Goal: Task Accomplishment & Management: Manage account settings

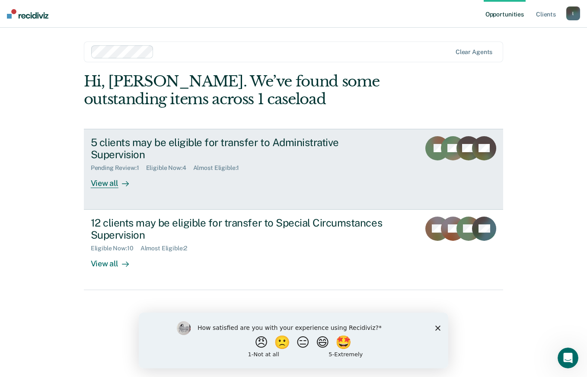
click at [115, 186] on div "View all" at bounding box center [115, 180] width 48 height 17
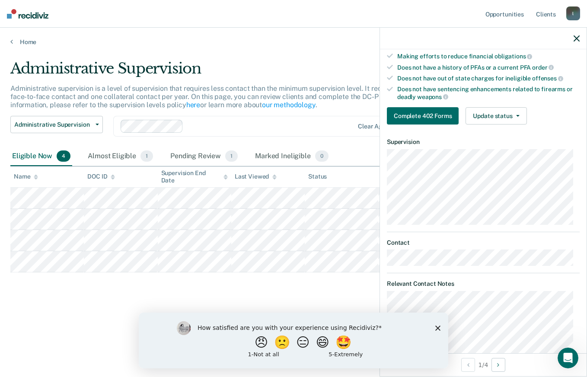
scroll to position [173, 0]
click at [437, 327] on polygon "Close survey" at bounding box center [437, 327] width 5 height 5
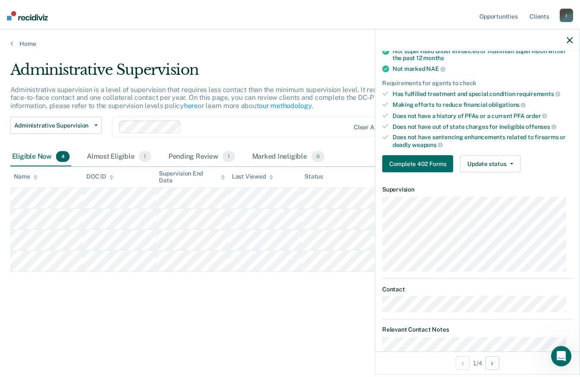
scroll to position [114, 0]
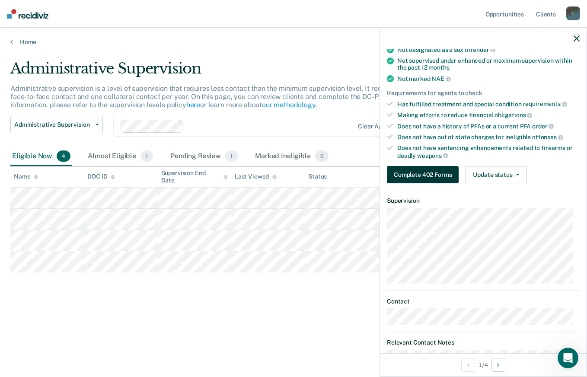
click at [438, 179] on button "Complete 402 Forms" at bounding box center [423, 174] width 72 height 17
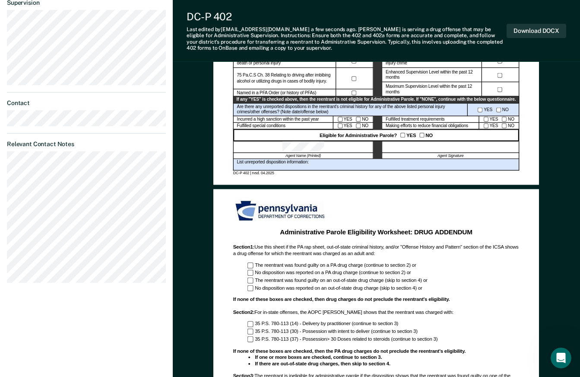
scroll to position [346, 0]
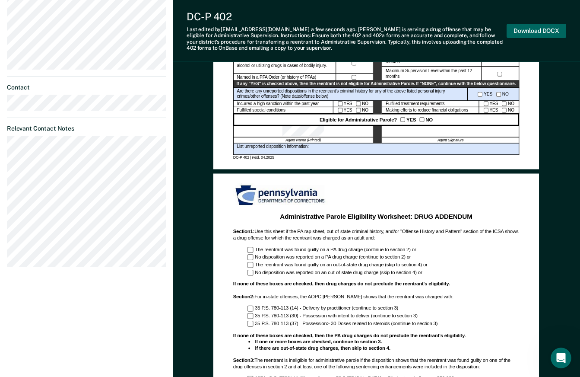
click at [528, 25] on button "Download DOCX" at bounding box center [537, 31] width 60 height 14
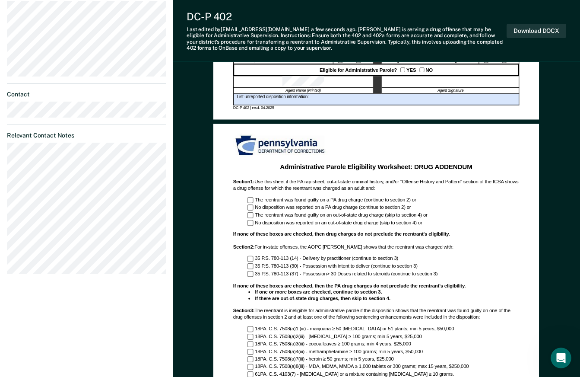
click at [347, 17] on div "DC-P 402" at bounding box center [347, 16] width 320 height 13
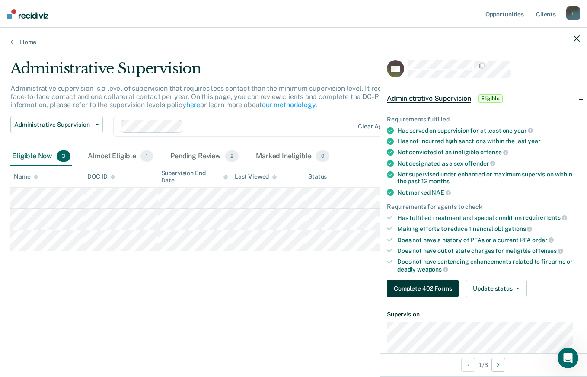
click at [427, 286] on button "Complete 402 Forms" at bounding box center [423, 288] width 72 height 17
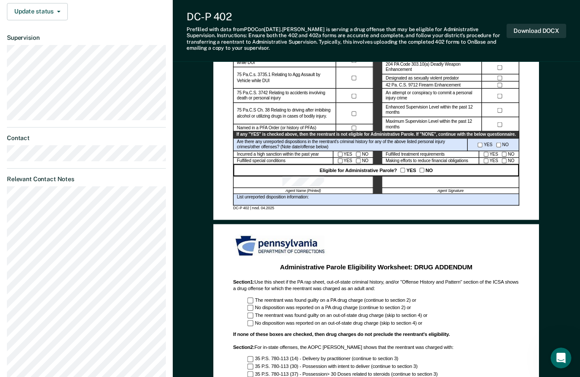
scroll to position [130, 0]
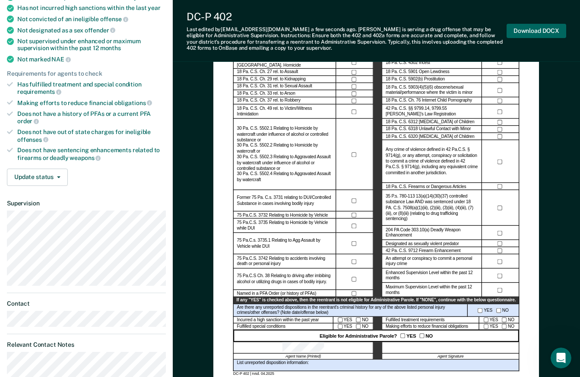
click at [524, 34] on button "Download DOCX" at bounding box center [537, 31] width 60 height 14
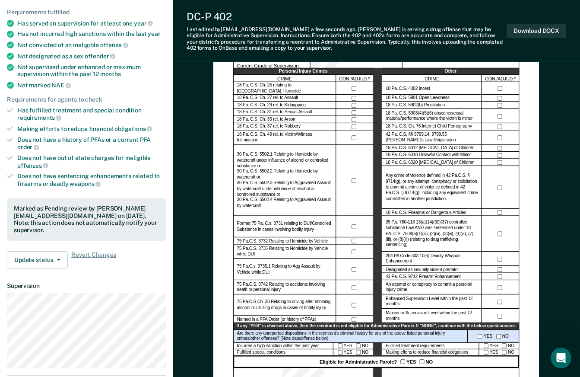
scroll to position [38, 0]
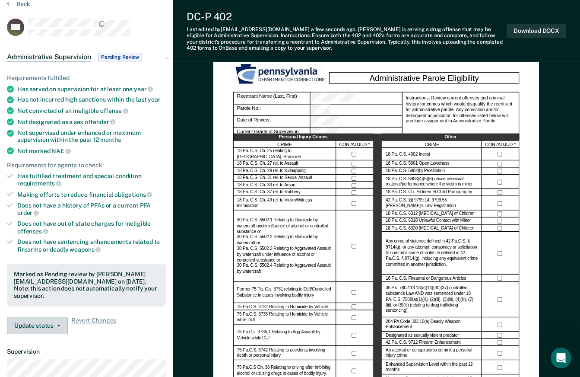
click at [54, 325] on span "button" at bounding box center [57, 326] width 7 height 2
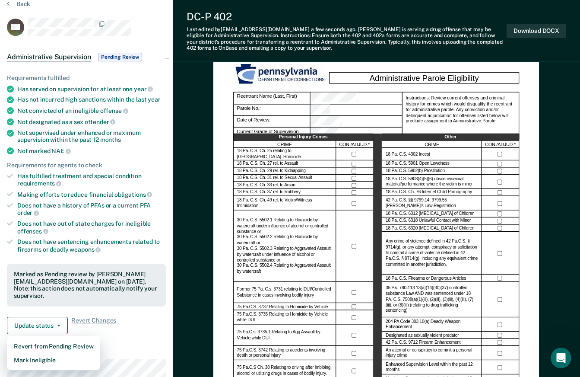
click at [64, 302] on div "Requirements fulfilled Has served on supervision for at least one year Has not …" at bounding box center [86, 200] width 173 height 280
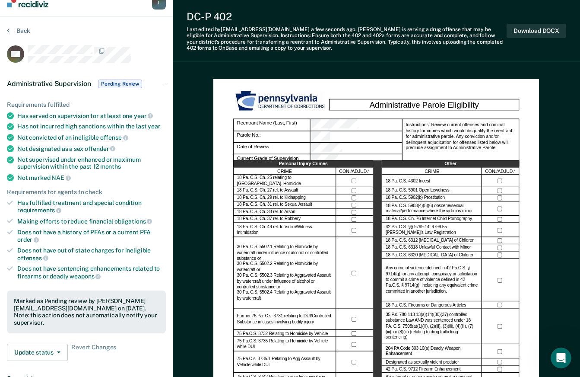
scroll to position [0, 0]
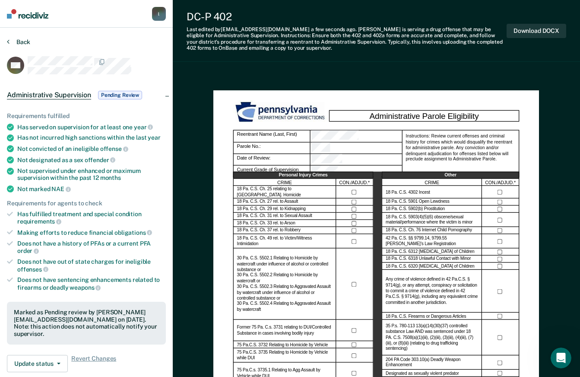
click at [11, 41] on button "Back" at bounding box center [18, 42] width 23 height 8
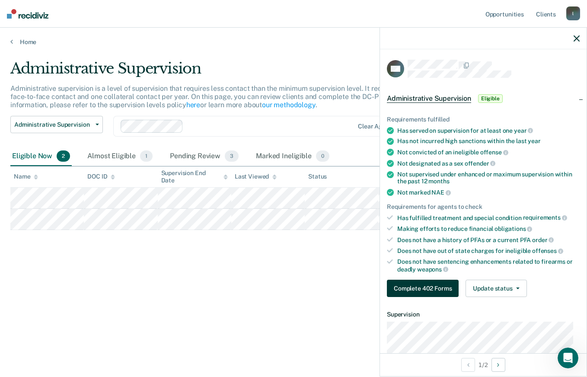
click at [427, 287] on button "Complete 402 Forms" at bounding box center [423, 288] width 72 height 17
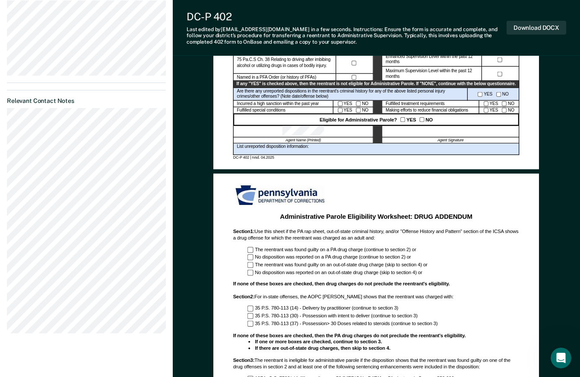
scroll to position [259, 0]
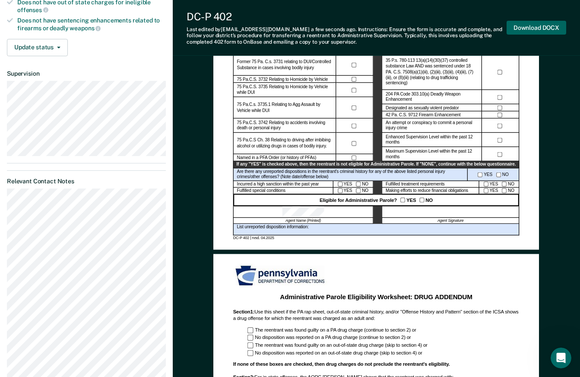
click at [519, 26] on button "Download DOCX" at bounding box center [537, 28] width 60 height 14
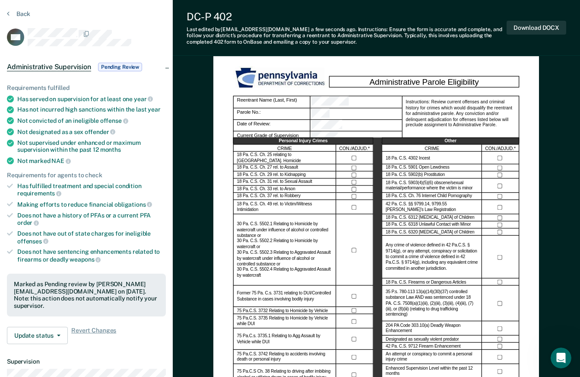
scroll to position [0, 0]
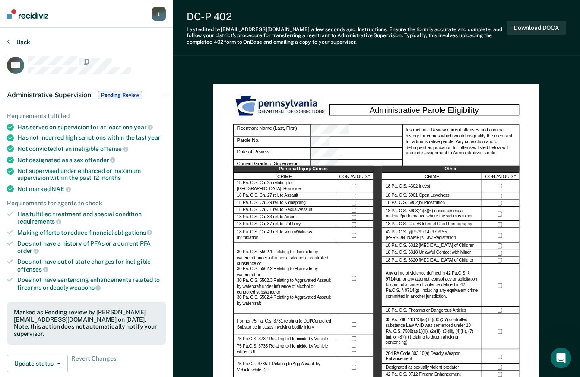
click at [22, 44] on button "Back" at bounding box center [18, 42] width 23 height 8
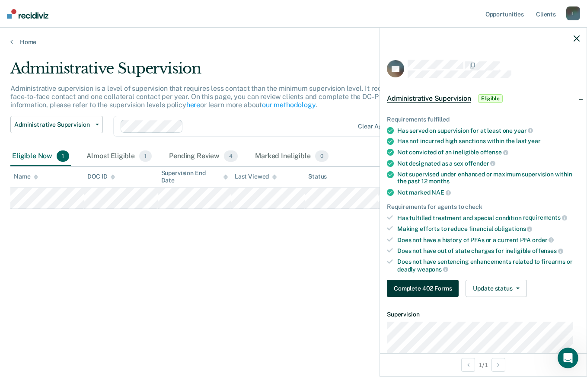
click at [434, 284] on button "Complete 402 Forms" at bounding box center [423, 288] width 72 height 17
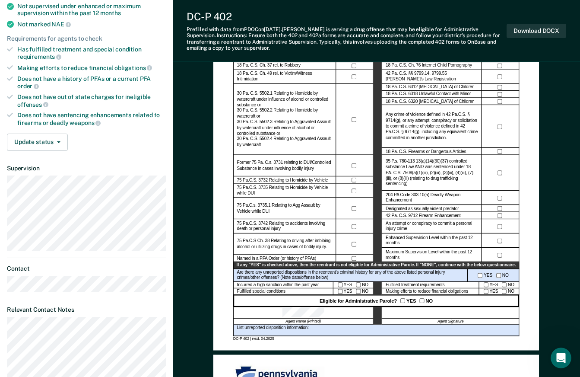
scroll to position [216, 0]
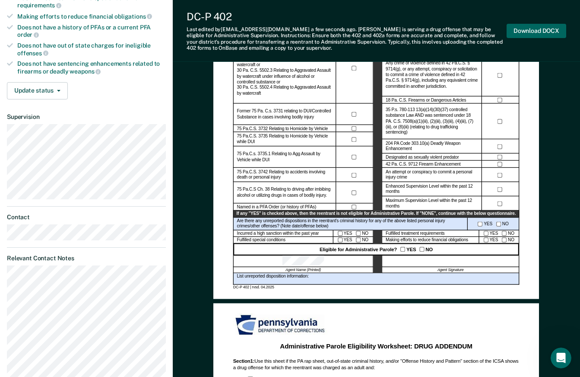
click at [532, 32] on button "Download DOCX" at bounding box center [537, 31] width 60 height 14
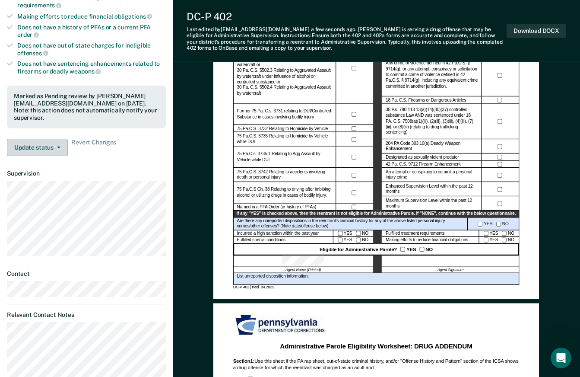
click at [61, 139] on button "Update status" at bounding box center [37, 147] width 61 height 17
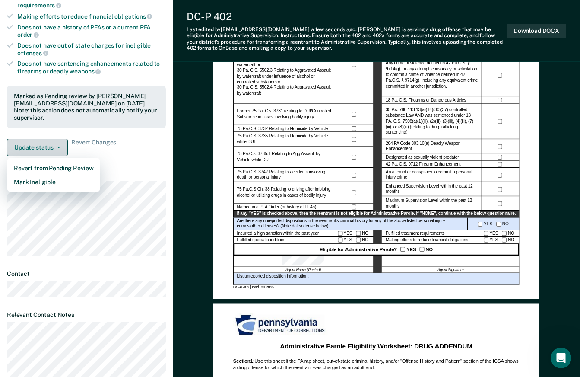
click at [61, 139] on button "Update status" at bounding box center [37, 147] width 61 height 17
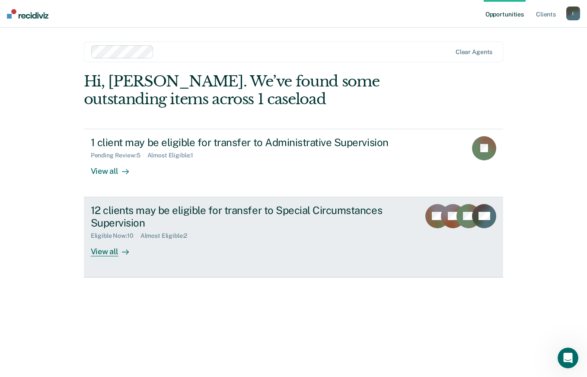
click at [97, 249] on div "View all" at bounding box center [115, 247] width 48 height 17
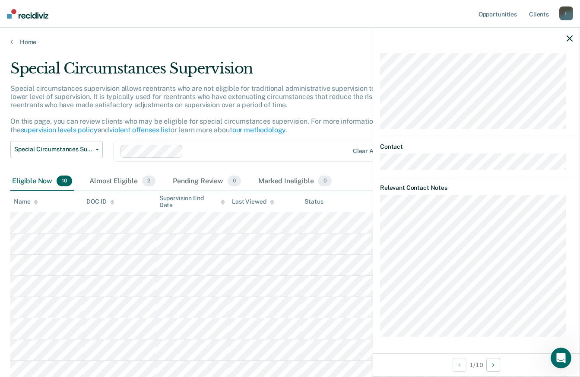
scroll to position [33, 0]
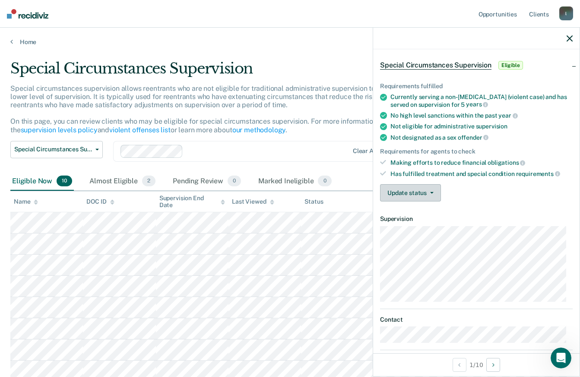
click at [434, 188] on button "Update status" at bounding box center [410, 192] width 61 height 17
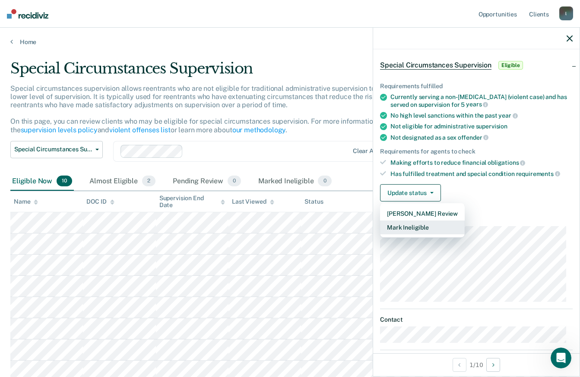
click at [423, 228] on button "Mark Ineligible" at bounding box center [422, 227] width 85 height 14
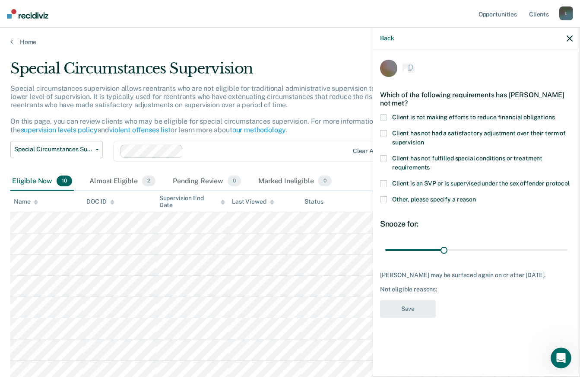
scroll to position [0, 0]
click at [383, 199] on span at bounding box center [383, 200] width 7 height 7
click at [476, 197] on input "Other, please specify a reason" at bounding box center [476, 197] width 0 height 0
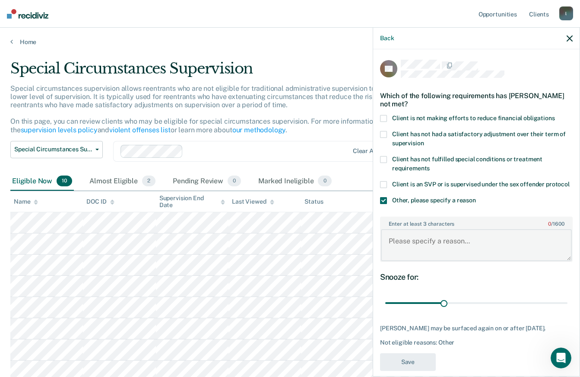
click at [423, 245] on textarea "Enter at least 3 characters 0 / 1600" at bounding box center [476, 245] width 191 height 32
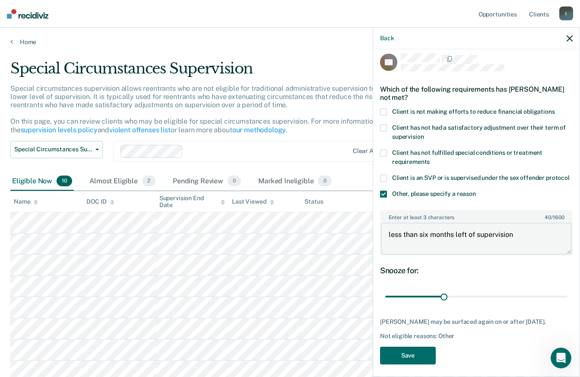
scroll to position [20, 0]
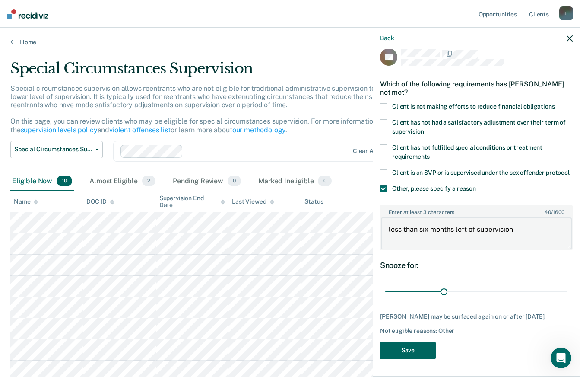
type textarea "less than six months left of supervision"
click at [403, 350] on button "Save" at bounding box center [408, 350] width 56 height 18
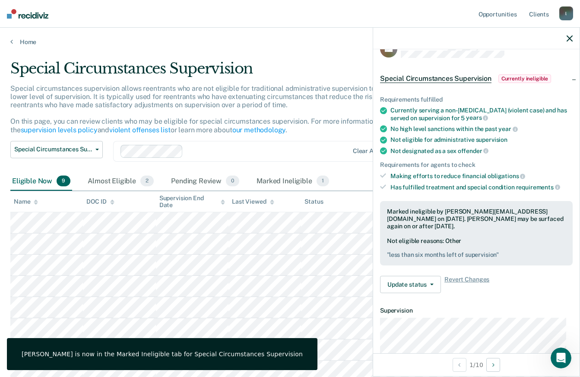
click at [566, 37] on div at bounding box center [476, 39] width 207 height 22
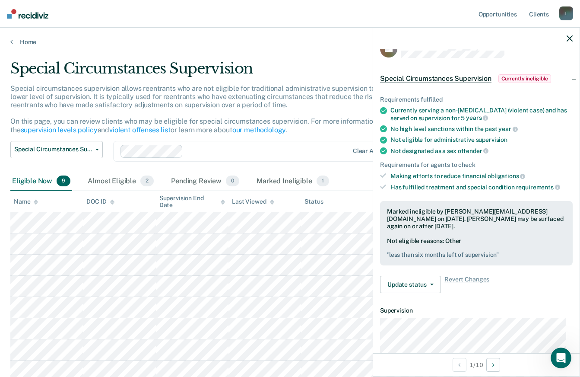
click at [571, 37] on icon "button" at bounding box center [570, 38] width 6 height 6
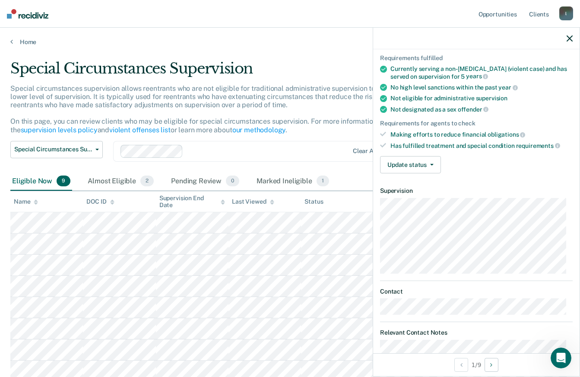
scroll to position [43, 0]
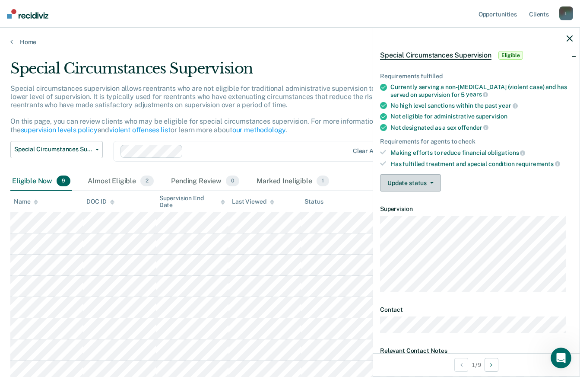
click at [435, 184] on button "Update status" at bounding box center [410, 182] width 61 height 17
click at [518, 183] on div "Update status [PERSON_NAME] Review Mark Ineligible" at bounding box center [476, 182] width 193 height 17
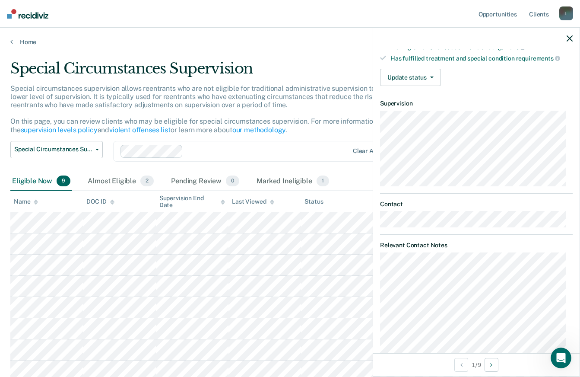
scroll to position [30, 0]
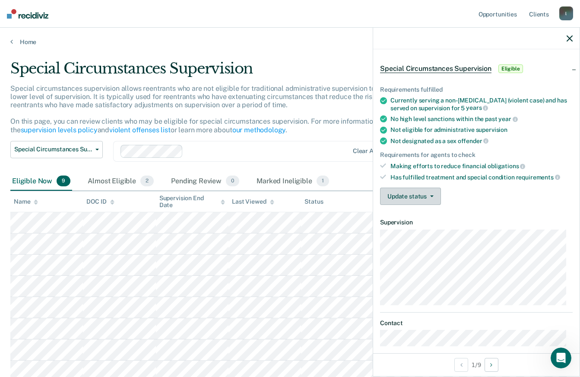
click at [433, 194] on button "Update status" at bounding box center [410, 196] width 61 height 17
click at [501, 192] on div "Update status [PERSON_NAME] Review Mark Ineligible" at bounding box center [476, 196] width 193 height 17
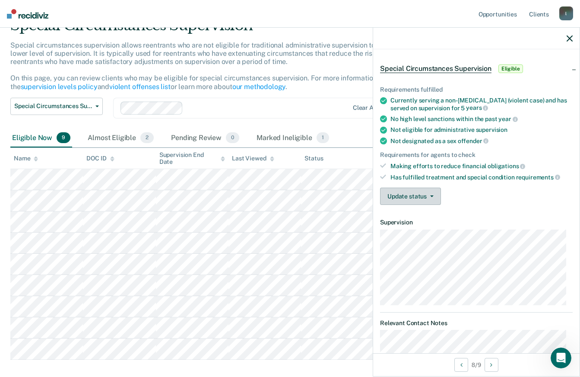
click at [429, 196] on span "button" at bounding box center [430, 196] width 7 height 2
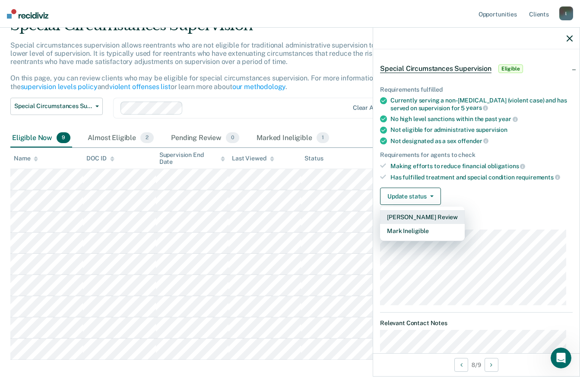
click at [441, 215] on button "[PERSON_NAME] Review" at bounding box center [422, 217] width 85 height 14
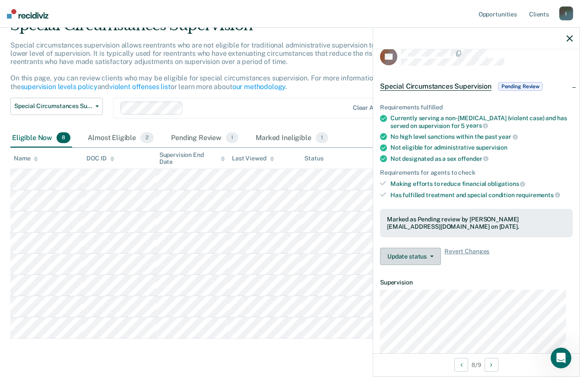
scroll to position [0, 0]
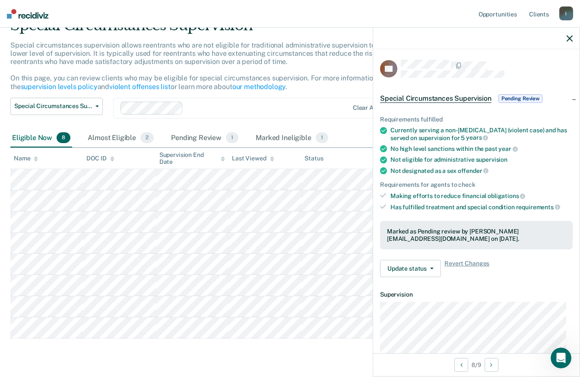
click at [569, 39] on icon "button" at bounding box center [570, 38] width 6 height 6
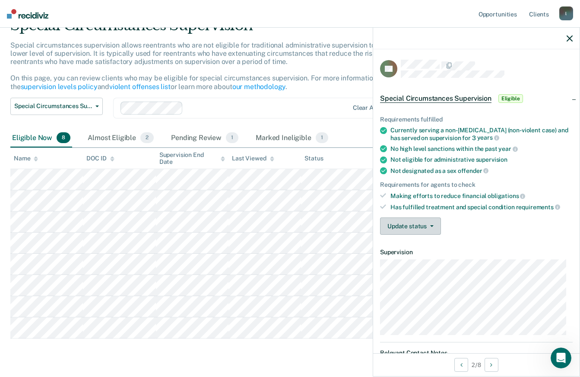
click at [434, 227] on button "Update status" at bounding box center [410, 225] width 61 height 17
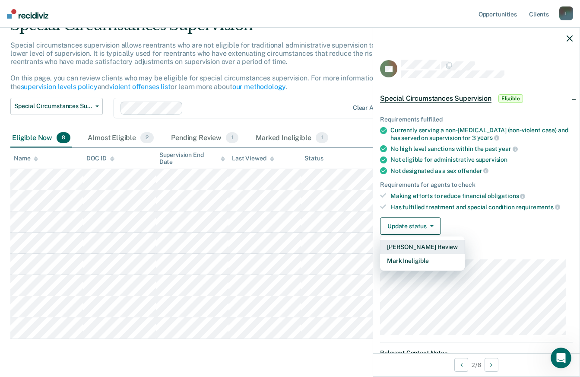
click at [429, 245] on button "[PERSON_NAME] Review" at bounding box center [422, 247] width 85 height 14
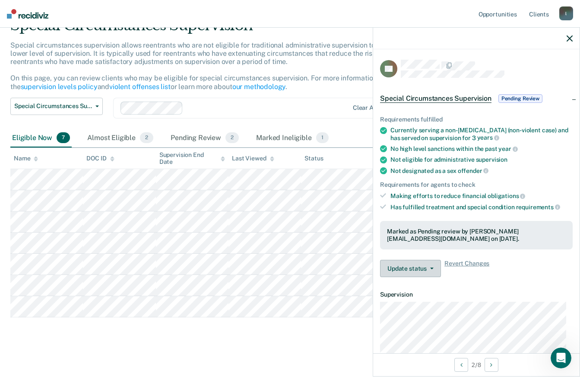
click at [431, 267] on icon "button" at bounding box center [431, 268] width 3 height 2
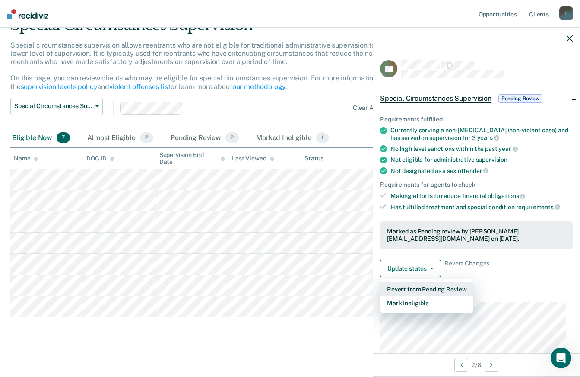
click at [436, 286] on button "Revert from Pending Review" at bounding box center [426, 289] width 93 height 14
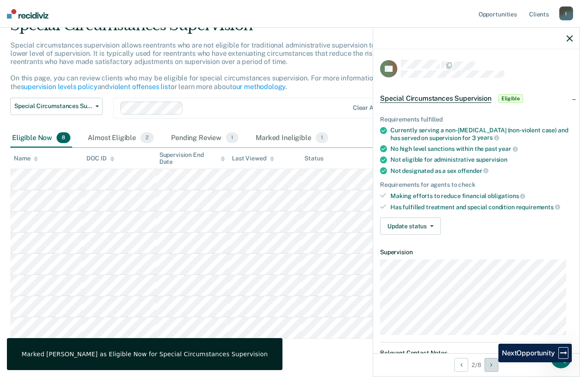
click at [492, 362] on icon "Next Opportunity" at bounding box center [491, 365] width 2 height 6
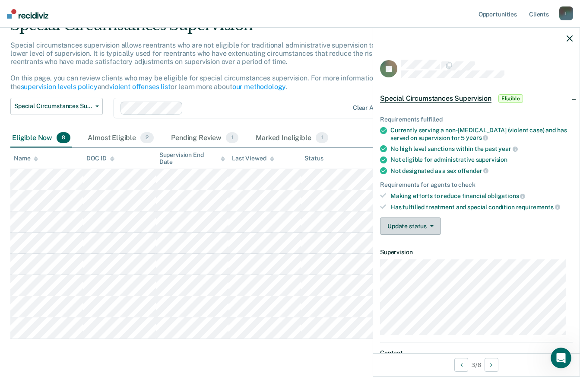
click at [432, 219] on button "Update status" at bounding box center [410, 225] width 61 height 17
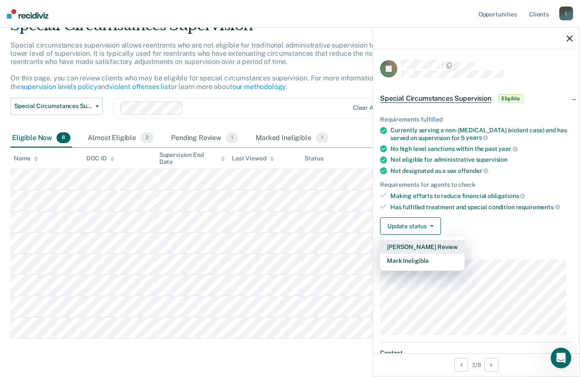
click at [425, 248] on button "[PERSON_NAME] Review" at bounding box center [422, 247] width 85 height 14
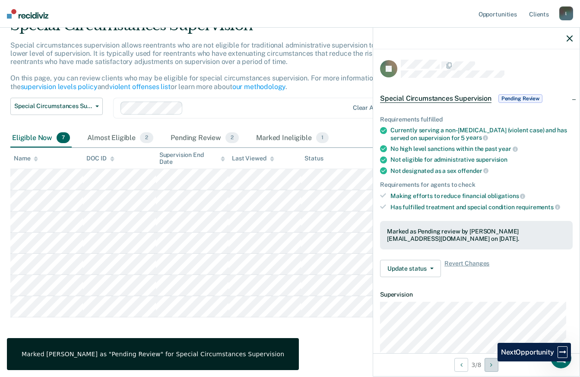
click at [491, 361] on button "Next Opportunity" at bounding box center [492, 365] width 14 height 14
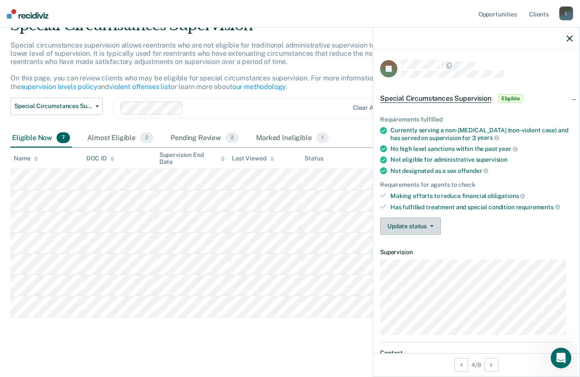
click at [436, 224] on button "Update status" at bounding box center [410, 225] width 61 height 17
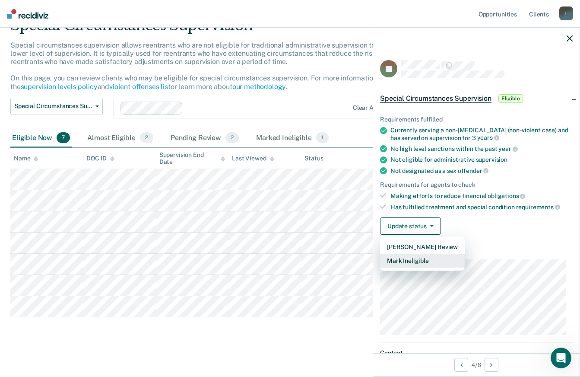
click at [420, 262] on button "Mark Ineligible" at bounding box center [422, 261] width 85 height 14
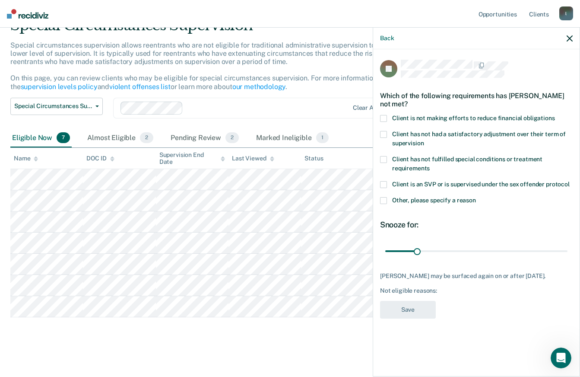
click at [386, 200] on span at bounding box center [383, 200] width 7 height 7
click at [476, 197] on input "Other, please specify a reason" at bounding box center [476, 197] width 0 height 0
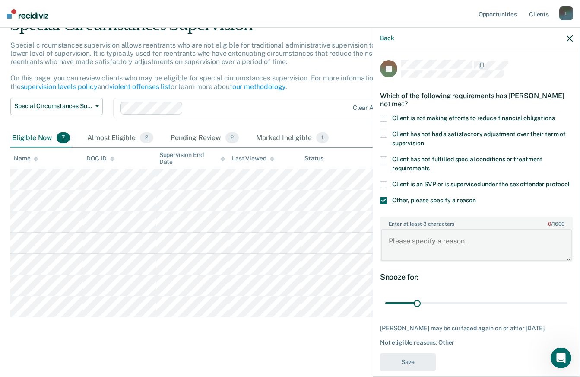
click at [418, 250] on textarea "Enter at least 3 characters 0 / 1600" at bounding box center [476, 245] width 191 height 32
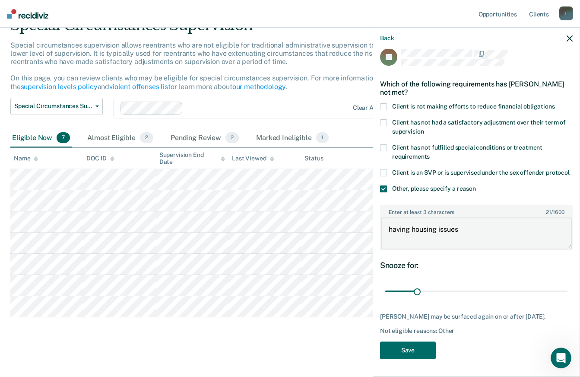
scroll to position [27, 0]
type textarea "having housing issues"
click at [405, 349] on button "Save" at bounding box center [408, 350] width 56 height 18
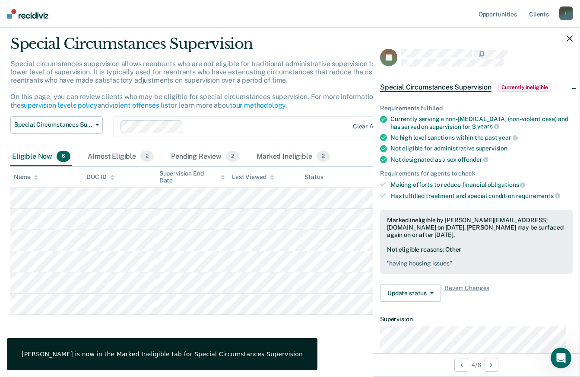
scroll to position [0, 0]
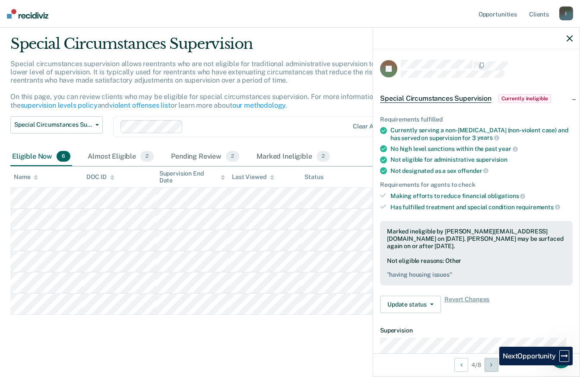
click at [493, 365] on icon "Next Opportunity" at bounding box center [491, 365] width 2 height 6
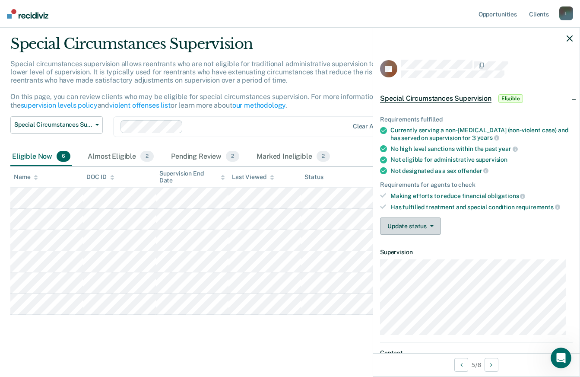
click at [433, 228] on button "Update status" at bounding box center [410, 225] width 61 height 17
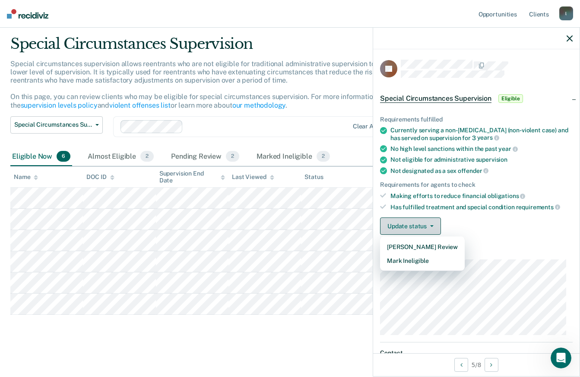
click at [433, 228] on button "Update status" at bounding box center [410, 225] width 61 height 17
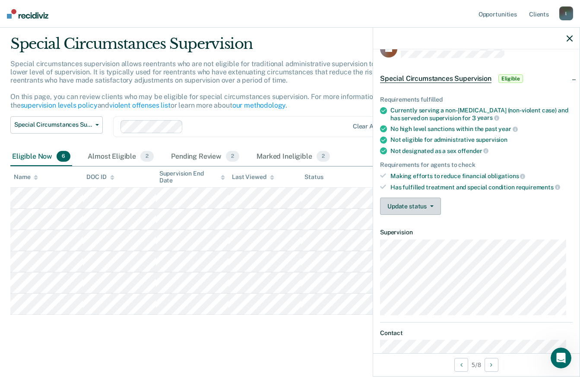
scroll to position [16, 0]
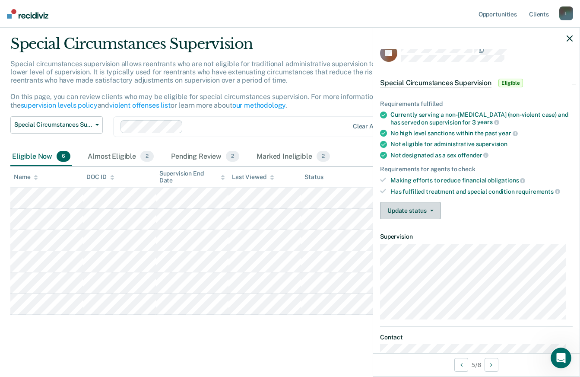
click at [436, 212] on button "Update status" at bounding box center [410, 210] width 61 height 17
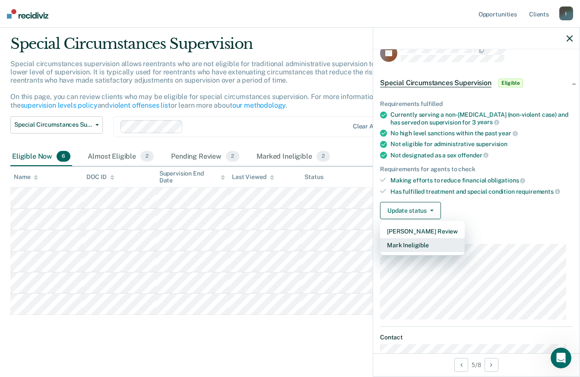
click at [414, 247] on button "Mark Ineligible" at bounding box center [422, 245] width 85 height 14
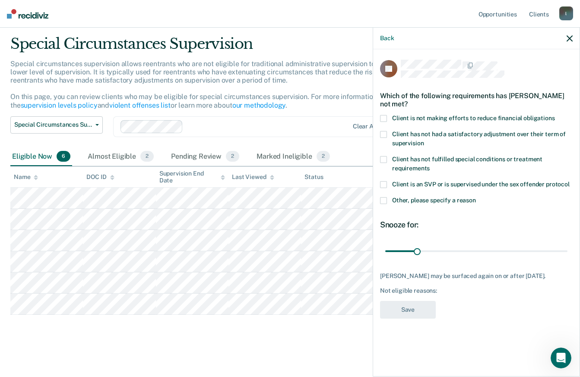
click at [385, 120] on span at bounding box center [383, 118] width 7 height 7
click at [555, 115] on input "Client is not making efforts to reduce financial obligations" at bounding box center [555, 115] width 0 height 0
click at [412, 306] on button "Save" at bounding box center [408, 310] width 56 height 18
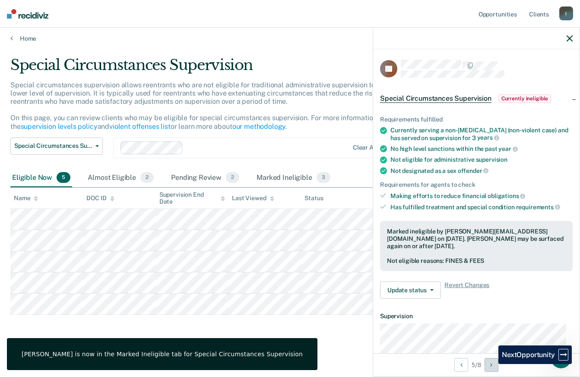
click at [493, 363] on icon "Next Opportunity" at bounding box center [491, 365] width 2 height 6
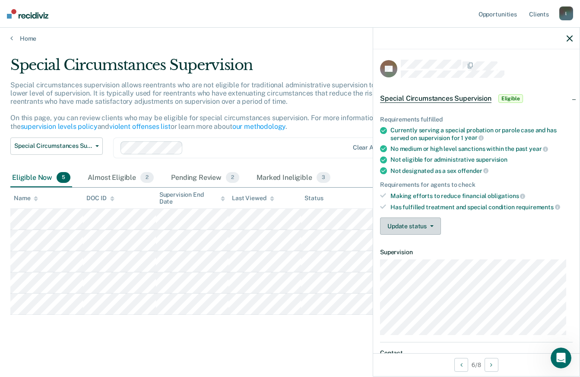
click at [430, 228] on button "Update status" at bounding box center [410, 225] width 61 height 17
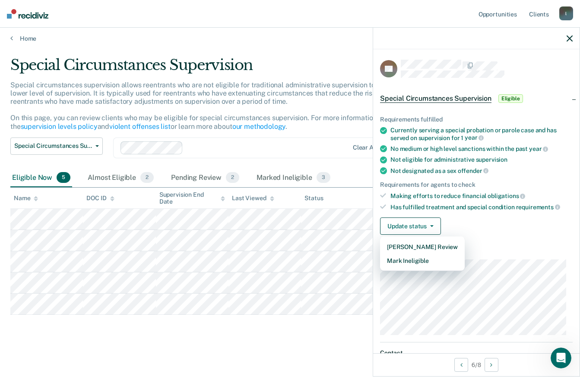
click at [474, 225] on div "Update status [PERSON_NAME] Review Mark Ineligible" at bounding box center [476, 225] width 193 height 17
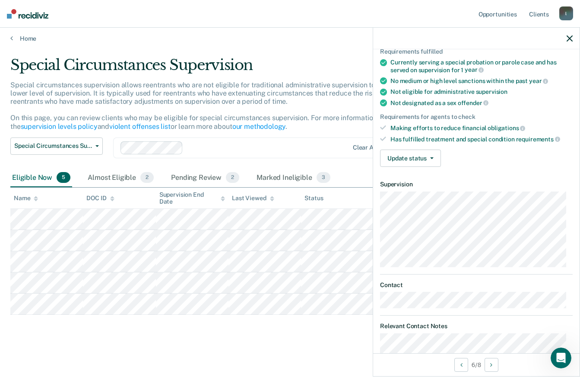
scroll to position [0, 0]
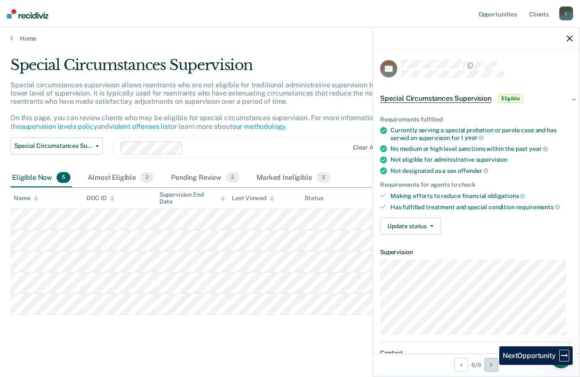
click at [493, 365] on icon "Next Opportunity" at bounding box center [491, 365] width 2 height 6
click at [462, 365] on button "Previous Opportunity" at bounding box center [462, 365] width 14 height 14
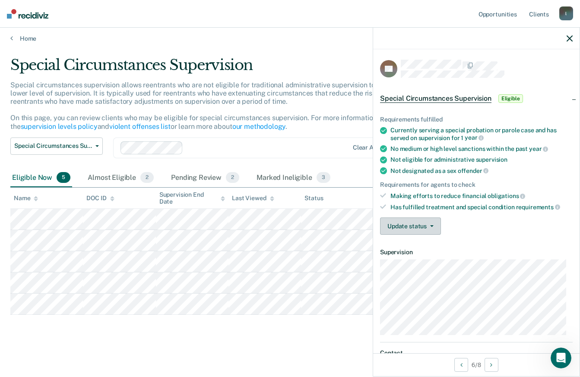
click at [430, 227] on button "Update status" at bounding box center [410, 225] width 61 height 17
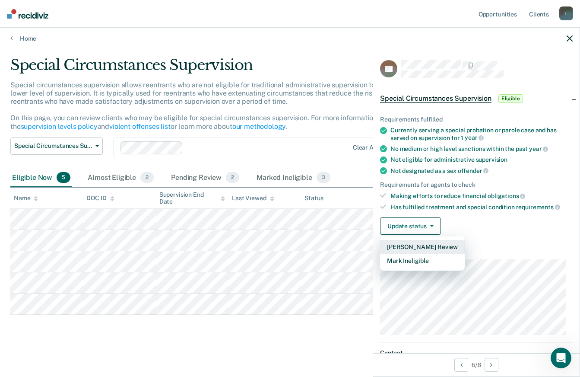
click at [434, 248] on button "[PERSON_NAME] Review" at bounding box center [422, 247] width 85 height 14
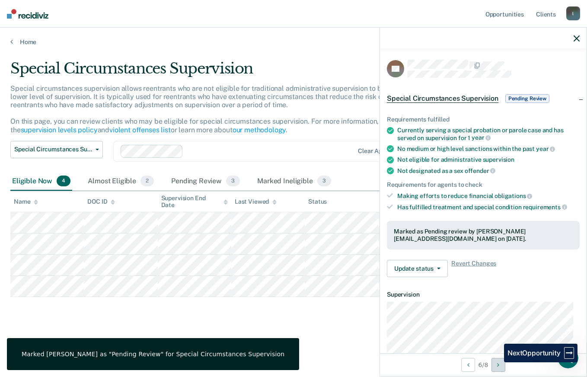
click at [497, 362] on button "Next Opportunity" at bounding box center [498, 365] width 14 height 14
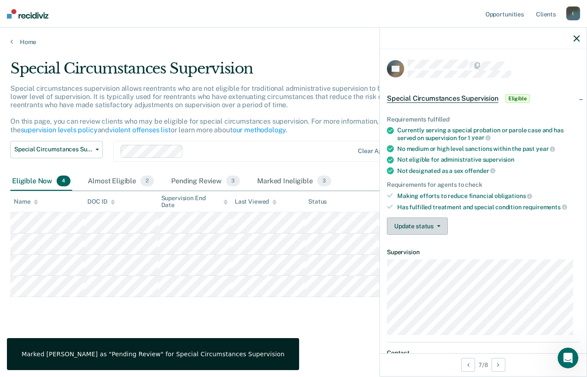
click at [439, 226] on icon "button" at bounding box center [438, 226] width 3 height 2
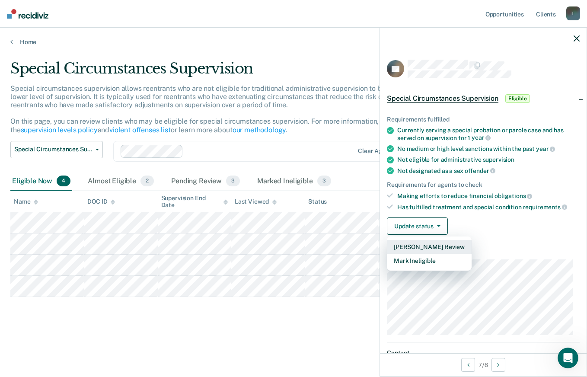
click at [445, 247] on button "[PERSON_NAME] Review" at bounding box center [429, 247] width 85 height 14
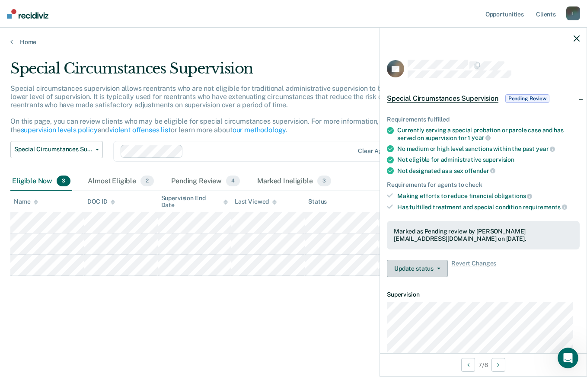
click at [437, 268] on icon "button" at bounding box center [438, 268] width 3 height 2
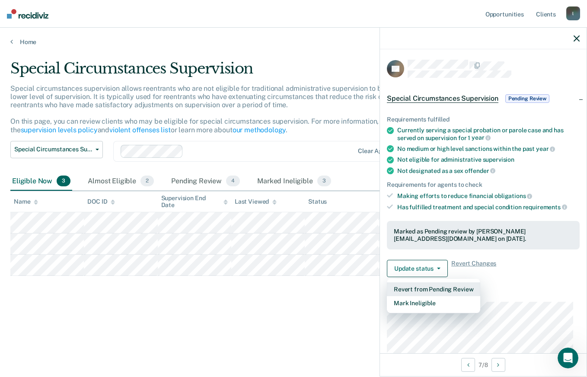
click at [434, 286] on button "Revert from Pending Review" at bounding box center [433, 289] width 93 height 14
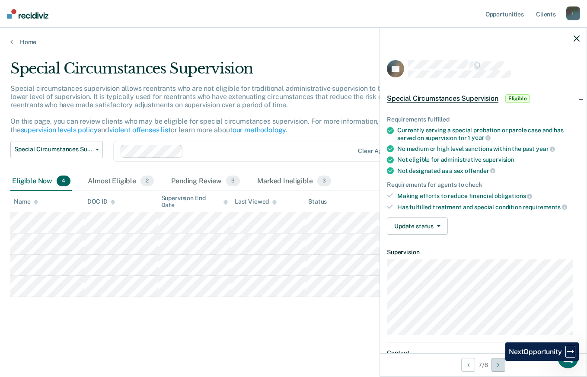
click at [499, 361] on button "Next Opportunity" at bounding box center [498, 365] width 14 height 14
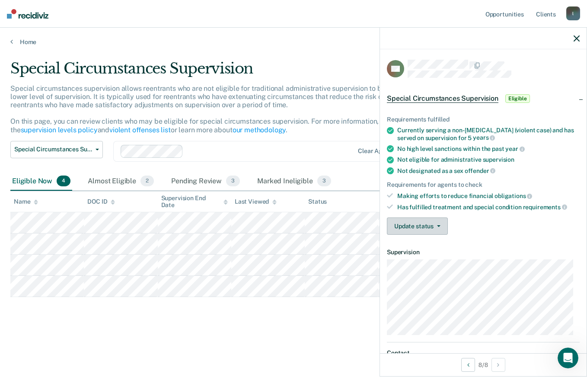
click at [437, 226] on button "Update status" at bounding box center [417, 225] width 61 height 17
click at [487, 226] on div "Update status [PERSON_NAME] Review Mark Ineligible" at bounding box center [483, 225] width 193 height 17
click at [578, 41] on icon "button" at bounding box center [576, 38] width 6 height 6
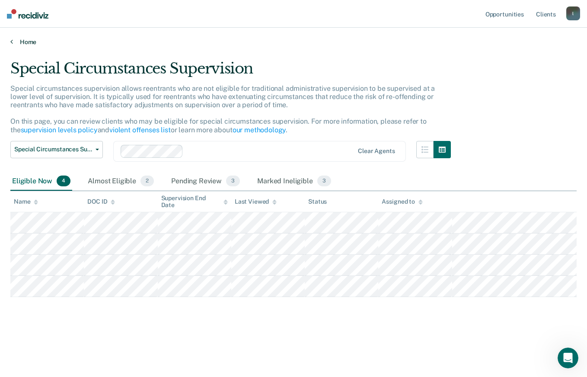
click at [19, 45] on link "Home" at bounding box center [293, 42] width 566 height 8
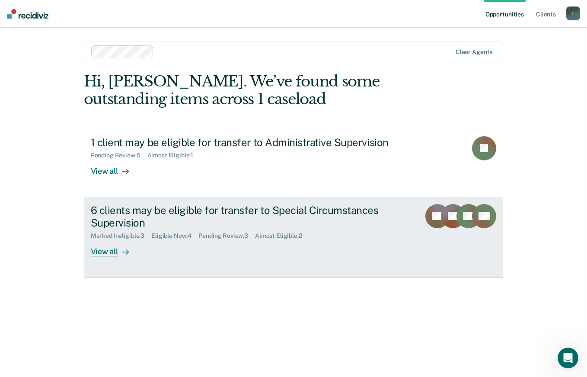
click at [115, 251] on div "View all" at bounding box center [115, 247] width 48 height 17
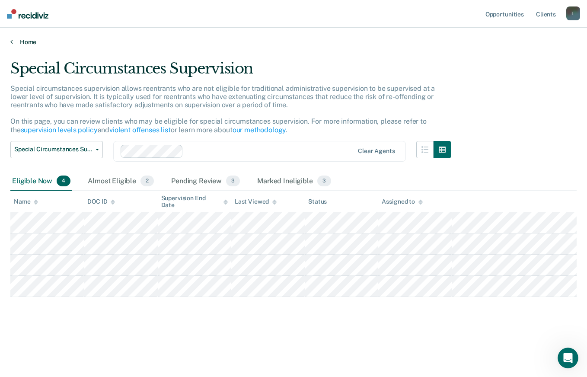
click at [13, 44] on link "Home" at bounding box center [293, 42] width 566 height 8
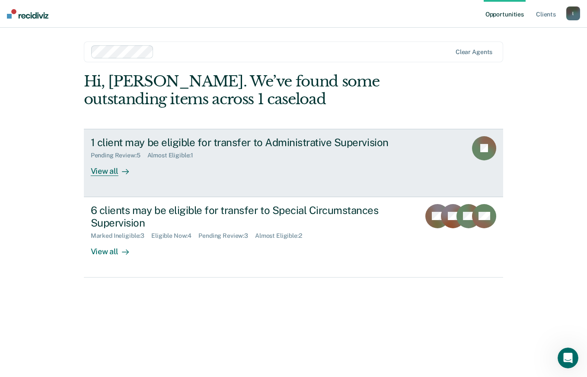
click at [113, 169] on div "View all" at bounding box center [115, 167] width 48 height 17
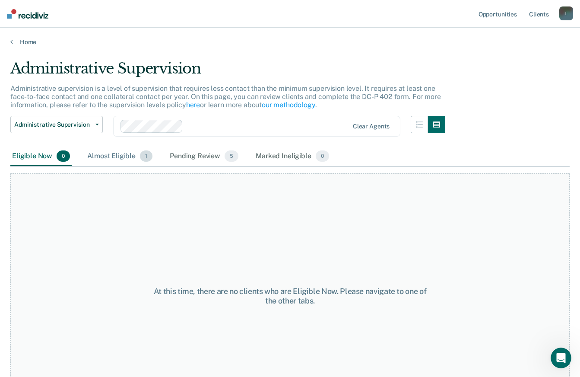
click at [121, 157] on div "Almost Eligible 1" at bounding box center [120, 156] width 69 height 19
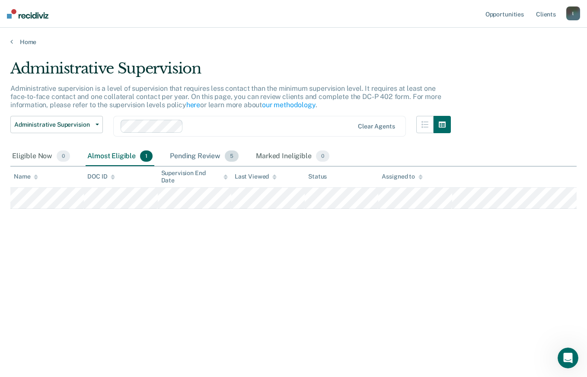
click at [213, 153] on div "Pending Review 5" at bounding box center [204, 156] width 72 height 19
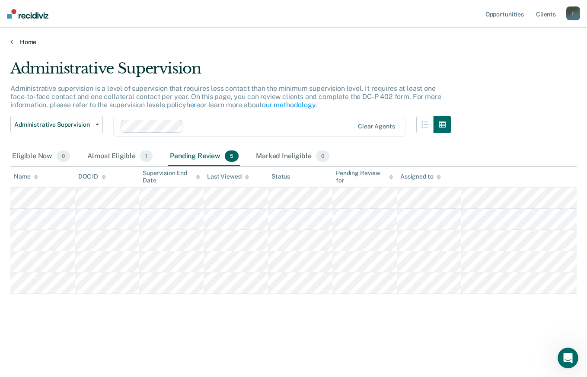
click at [23, 40] on link "Home" at bounding box center [293, 42] width 566 height 8
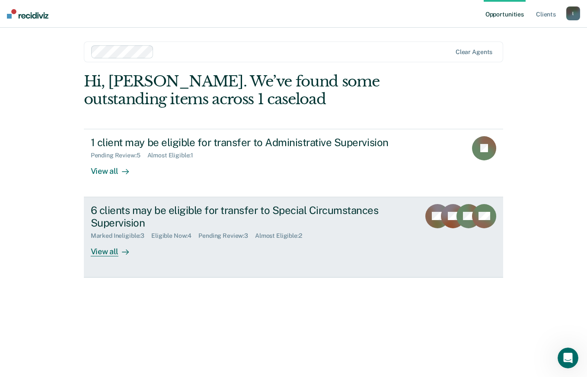
click at [102, 252] on div "View all" at bounding box center [115, 247] width 48 height 17
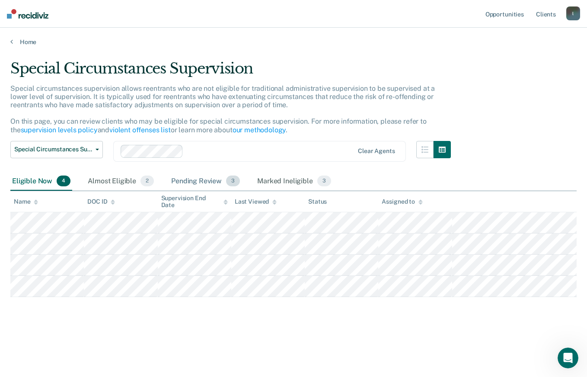
click at [222, 184] on div "Pending Review 3" at bounding box center [205, 181] width 72 height 19
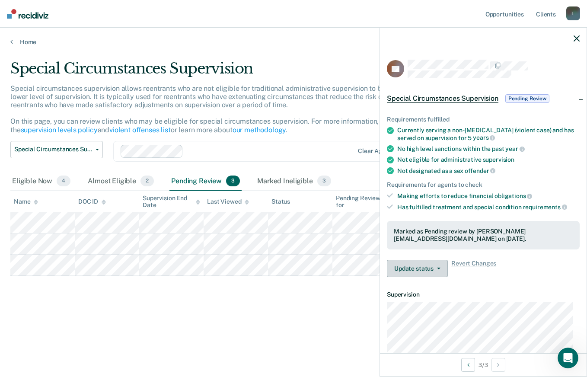
click at [438, 270] on button "Update status" at bounding box center [417, 268] width 61 height 17
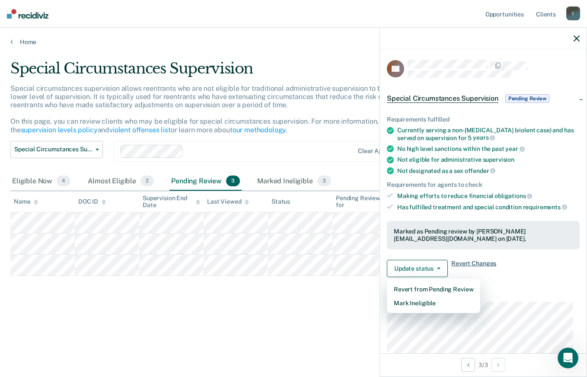
click at [487, 270] on span "Revert Changes" at bounding box center [473, 268] width 45 height 17
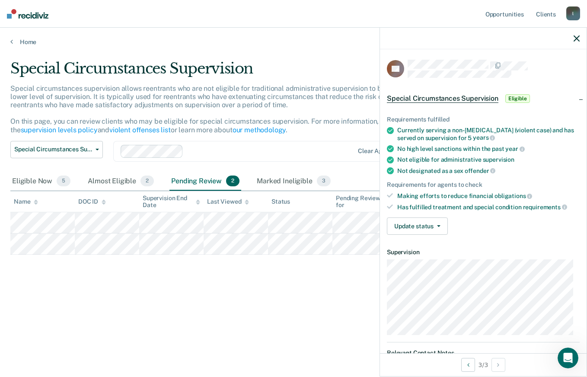
click at [439, 97] on span "Special Circumstances Supervision" at bounding box center [442, 98] width 111 height 9
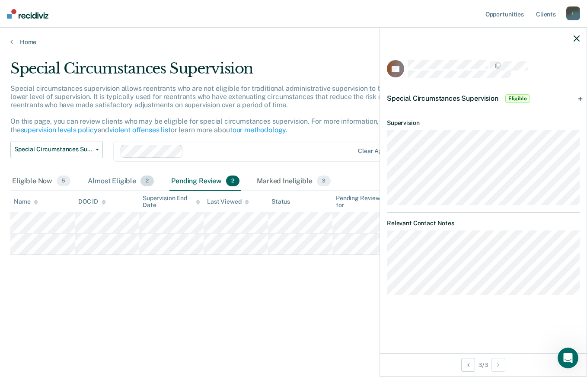
click at [119, 184] on div "Almost Eligible 2" at bounding box center [121, 181] width 70 height 19
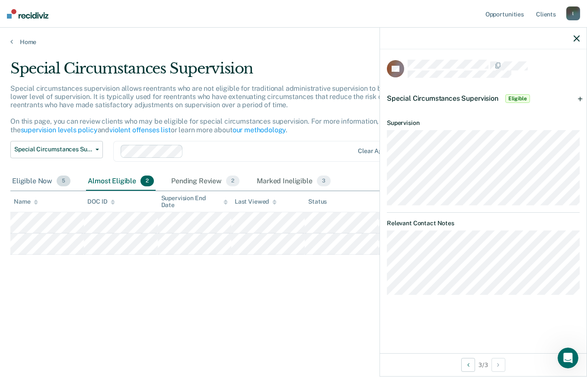
click at [54, 184] on div "Eligible Now 5" at bounding box center [41, 181] width 62 height 19
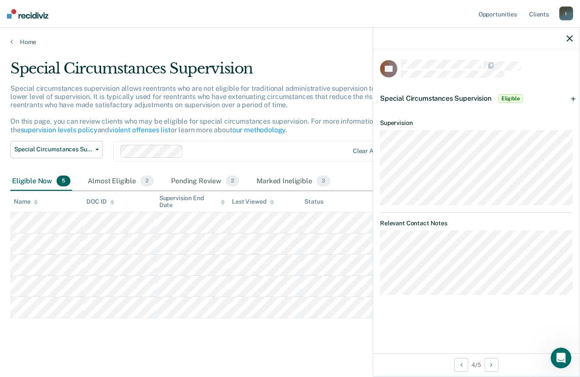
click at [574, 96] on div "Special Circumstances Supervision Eligible" at bounding box center [476, 99] width 207 height 28
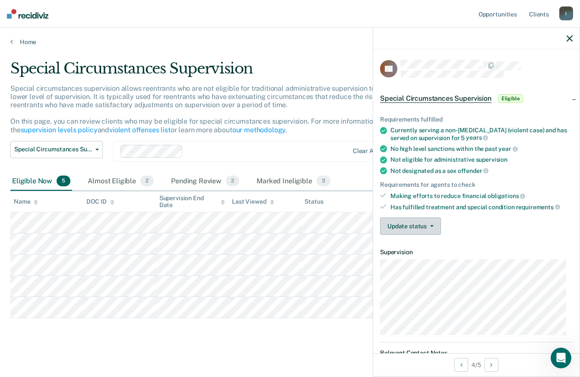
click at [429, 228] on button "Update status" at bounding box center [410, 225] width 61 height 17
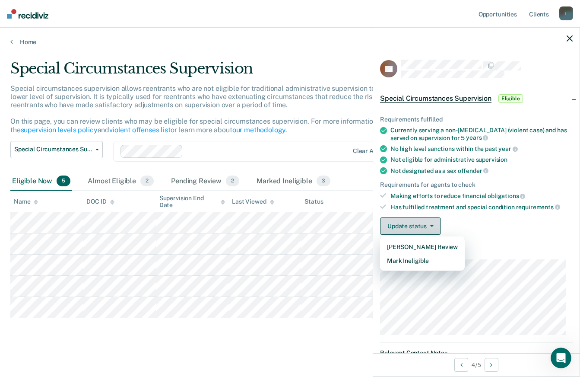
click at [429, 228] on button "Update status" at bounding box center [410, 225] width 61 height 17
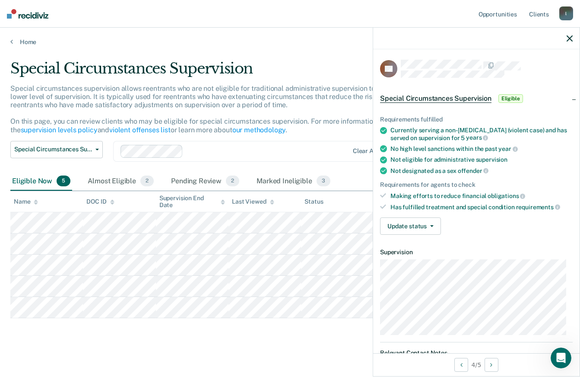
click at [480, 217] on div "Update status [PERSON_NAME] Review Mark Ineligible" at bounding box center [476, 225] width 193 height 17
click at [435, 223] on button "Update status" at bounding box center [410, 225] width 61 height 17
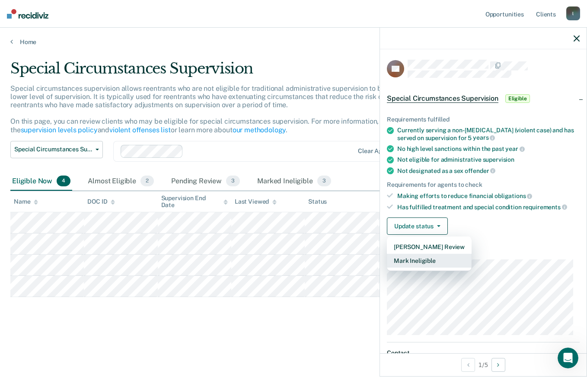
click at [421, 259] on button "Mark Ineligible" at bounding box center [429, 261] width 85 height 14
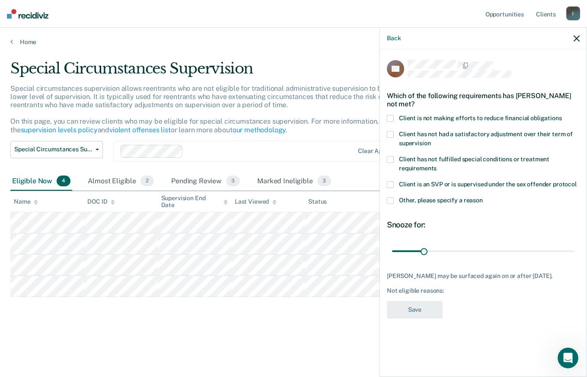
click at [389, 203] on span at bounding box center [390, 200] width 7 height 7
click at [483, 197] on input "Other, please specify a reason" at bounding box center [483, 197] width 0 height 0
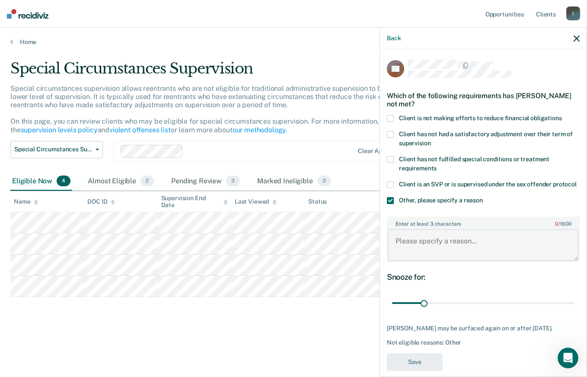
click at [415, 241] on textarea "Enter at least 3 characters 0 / 1600" at bounding box center [483, 245] width 191 height 32
type textarea "SUPERVISION ENDS IN LESS THAN 1 YEAR"
click at [428, 367] on button "Save" at bounding box center [415, 362] width 56 height 18
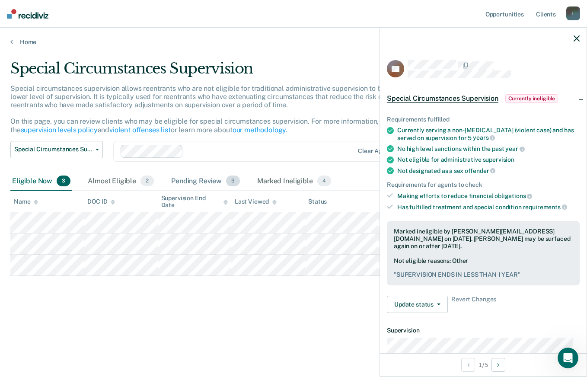
click at [206, 181] on div "Pending Review 3" at bounding box center [205, 181] width 72 height 19
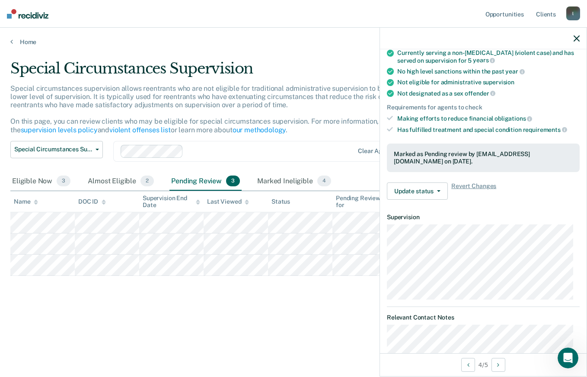
scroll to position [86, 0]
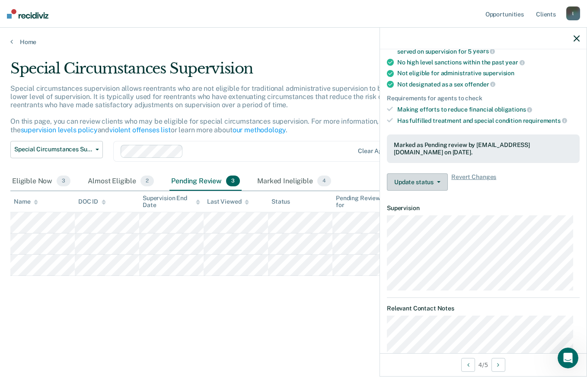
click at [436, 181] on span "button" at bounding box center [436, 182] width 7 height 2
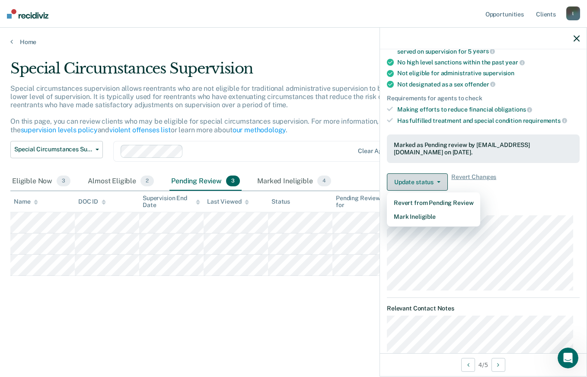
click at [436, 181] on span "button" at bounding box center [436, 182] width 7 height 2
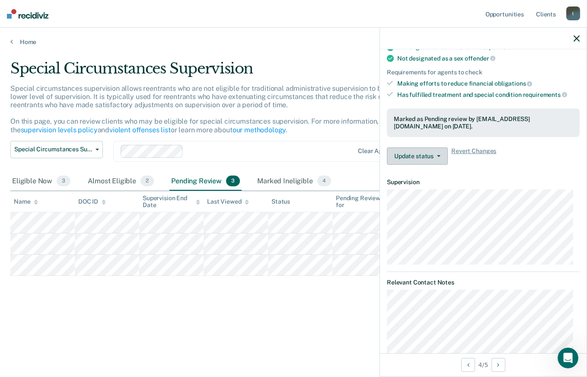
scroll to position [130, 0]
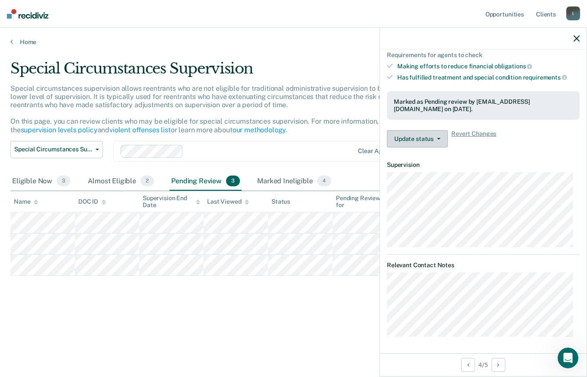
click at [436, 139] on button "Update status" at bounding box center [417, 138] width 61 height 17
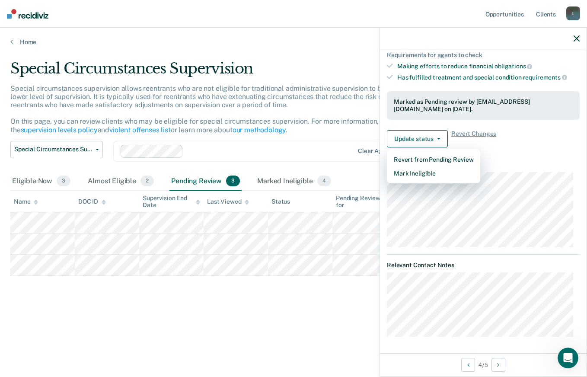
click at [514, 165] on dt "Supervision" at bounding box center [483, 164] width 193 height 7
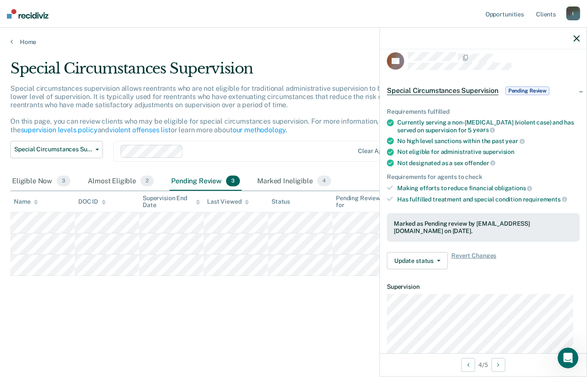
scroll to position [0, 0]
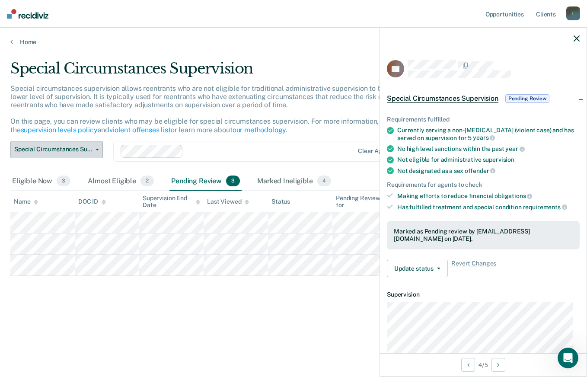
click at [98, 153] on button "Special Circumstances Supervision" at bounding box center [56, 149] width 92 height 17
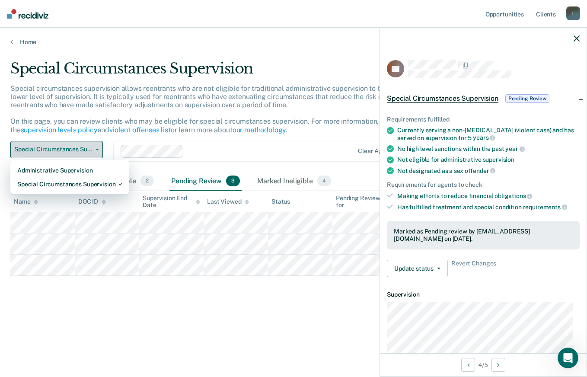
click at [98, 153] on button "Special Circumstances Supervision" at bounding box center [56, 149] width 92 height 17
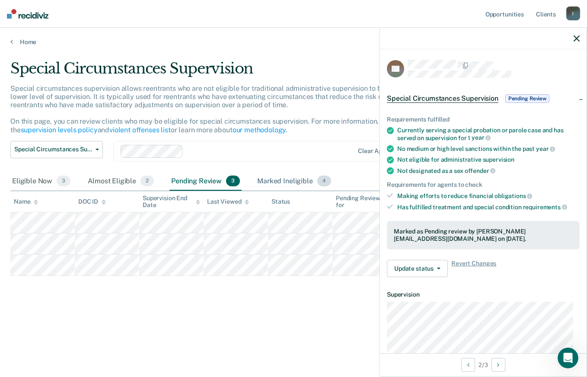
click at [305, 181] on div "Marked Ineligible 4" at bounding box center [293, 181] width 77 height 19
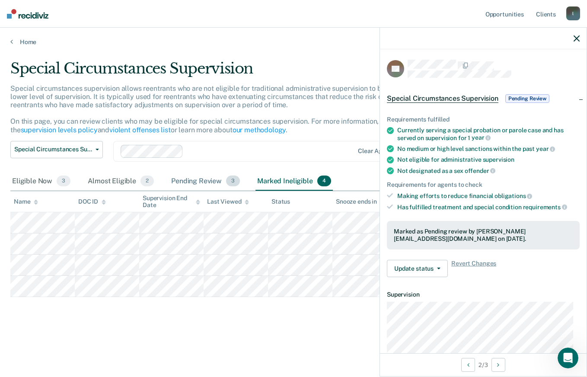
click at [200, 178] on div "Pending Review 3" at bounding box center [205, 181] width 72 height 19
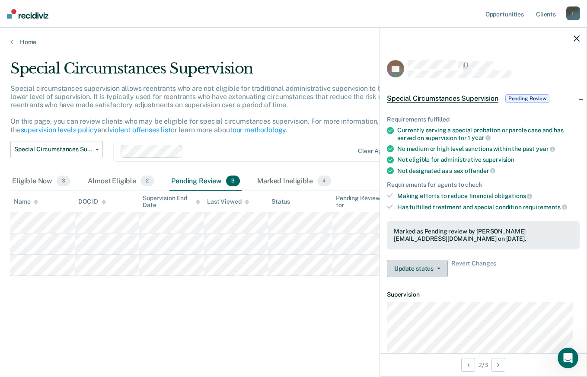
click at [437, 270] on button "Update status" at bounding box center [417, 268] width 61 height 17
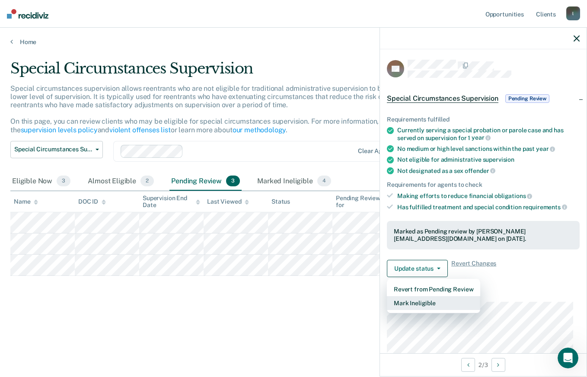
click at [421, 300] on button "Mark Ineligible" at bounding box center [433, 303] width 93 height 14
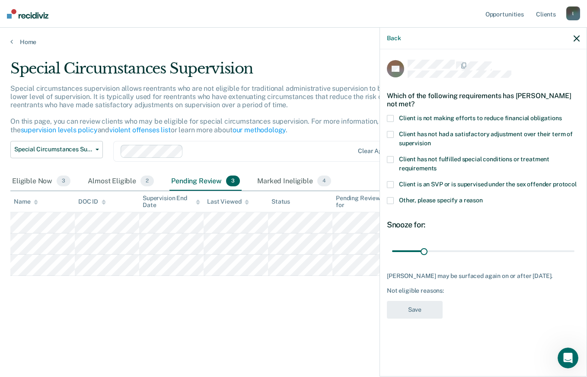
click at [571, 45] on div "Back" at bounding box center [483, 39] width 207 height 22
click at [391, 40] on button "Back" at bounding box center [394, 38] width 14 height 7
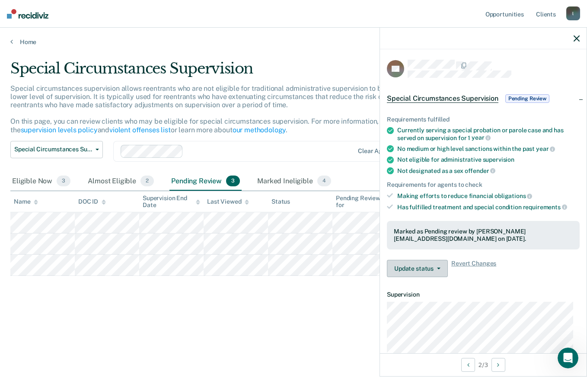
click at [438, 274] on button "Update status" at bounding box center [417, 268] width 61 height 17
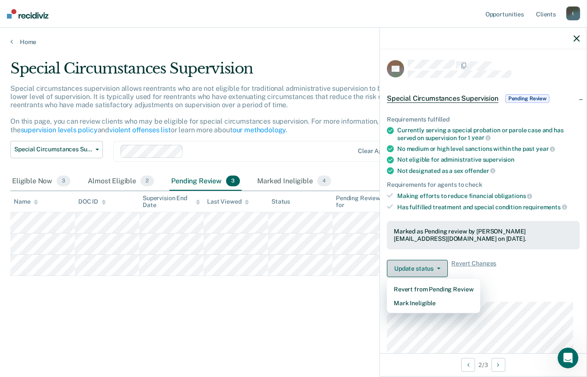
click at [438, 273] on button "Update status" at bounding box center [417, 268] width 61 height 17
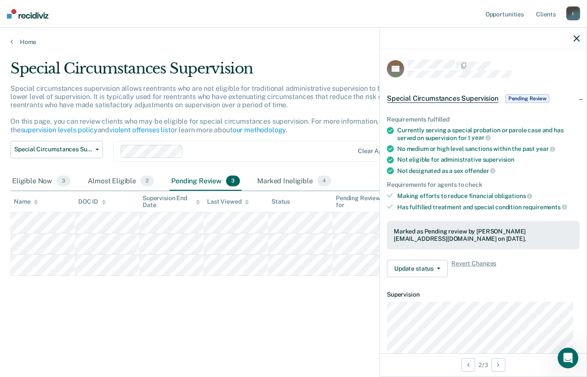
click at [545, 286] on article "SS Special Circumstances Supervision Pending Review Requirements fulfilled Curr…" at bounding box center [483, 275] width 193 height 430
click at [439, 268] on icon "button" at bounding box center [438, 268] width 3 height 2
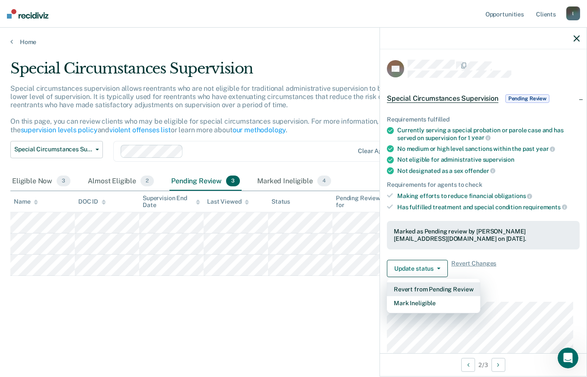
click at [436, 287] on button "Revert from Pending Review" at bounding box center [433, 289] width 93 height 14
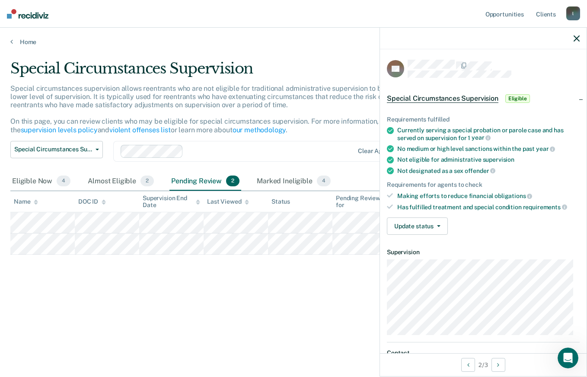
click at [516, 92] on div "Special Circumstances Supervision Eligible" at bounding box center [459, 99] width 145 height 14
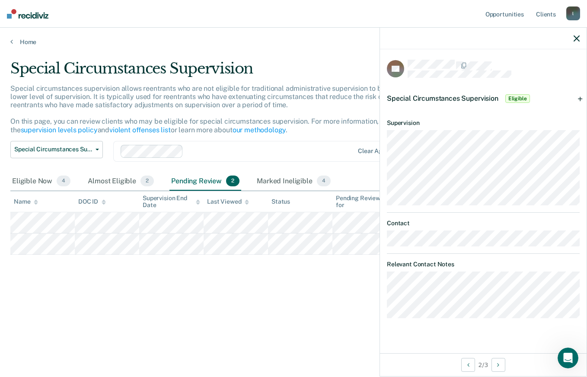
click at [581, 94] on div "Special Circumstances Supervision Eligible" at bounding box center [483, 99] width 207 height 28
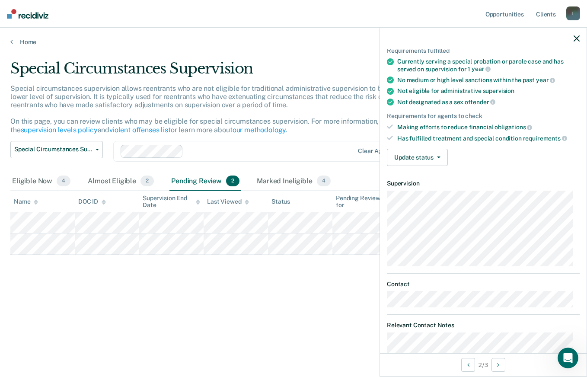
scroll to position [111, 0]
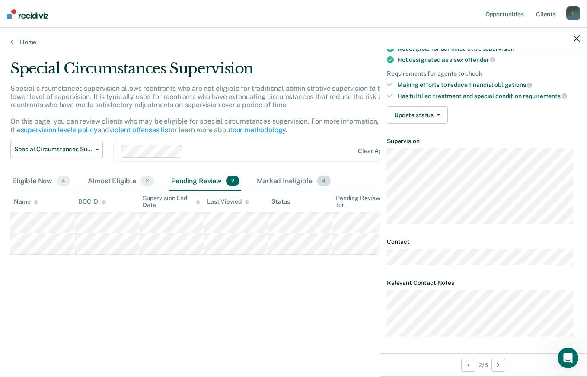
click at [286, 181] on div "Marked Ineligible 4" at bounding box center [293, 181] width 77 height 19
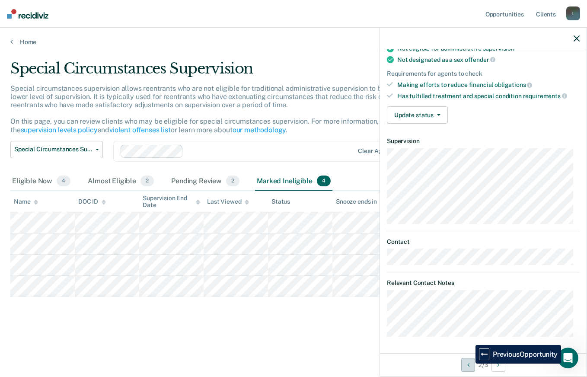
click at [469, 363] on button "Previous Opportunity" at bounding box center [468, 365] width 14 height 14
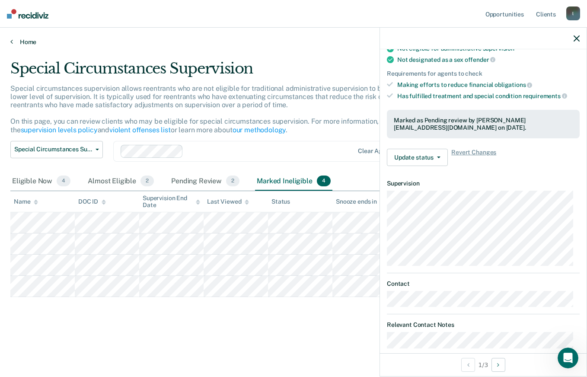
click at [30, 43] on link "Home" at bounding box center [293, 42] width 566 height 8
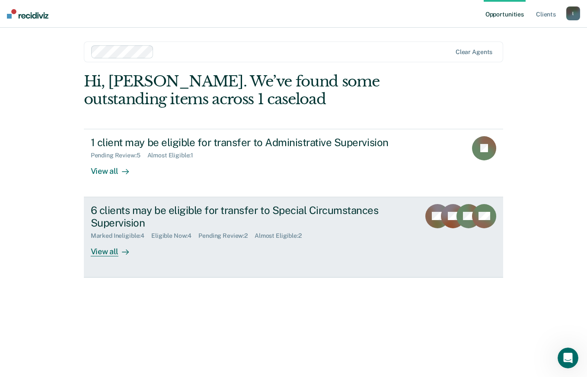
click at [108, 247] on div "View all" at bounding box center [115, 247] width 48 height 17
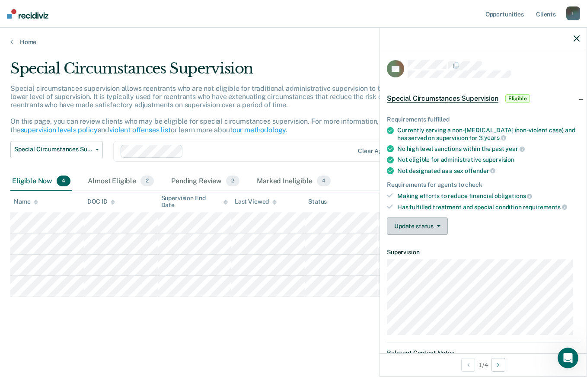
click at [426, 227] on button "Update status" at bounding box center [417, 225] width 61 height 17
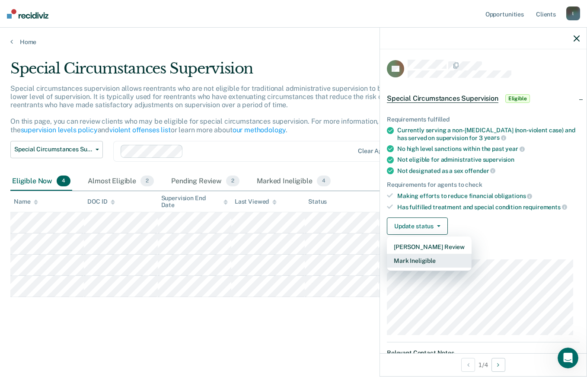
click at [426, 259] on button "Mark Ineligible" at bounding box center [429, 261] width 85 height 14
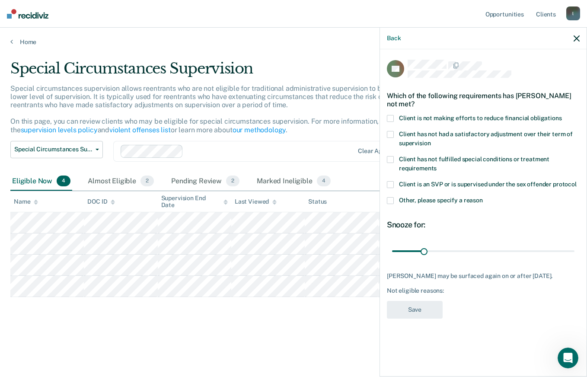
click at [392, 199] on span at bounding box center [390, 200] width 7 height 7
click at [483, 197] on input "Other, please specify a reason" at bounding box center [483, 197] width 0 height 0
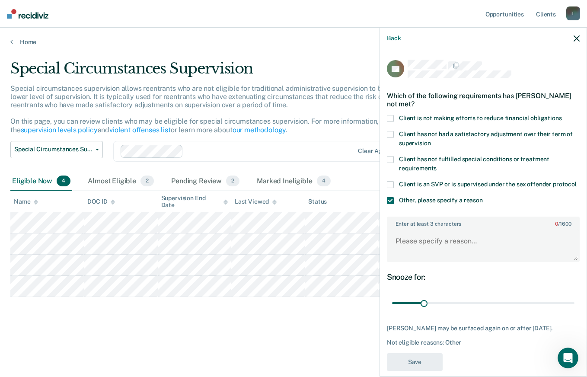
click at [433, 227] on label "Enter at least 3 characters 0 / 1600" at bounding box center [483, 222] width 191 height 10
click at [433, 233] on textarea "Enter at least 3 characters 0 / 1600" at bounding box center [483, 245] width 191 height 32
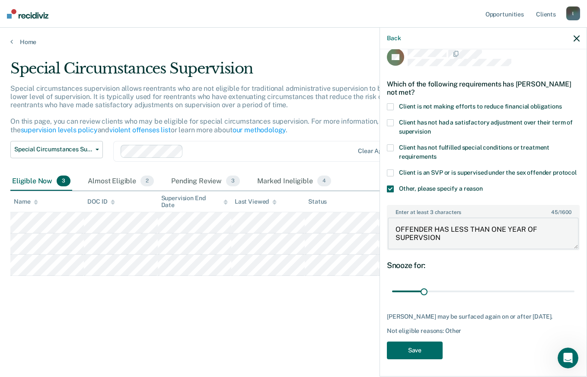
scroll to position [20, 0]
click at [422, 236] on textarea "OFFENDER HAS LESS THAN ONE YEAR OF SUPERVSION" at bounding box center [483, 233] width 191 height 32
type textarea "OFFENDER HAS LESS THAN ONE YEAR OF SUPERVISION"
click at [424, 353] on button "Save" at bounding box center [415, 350] width 56 height 18
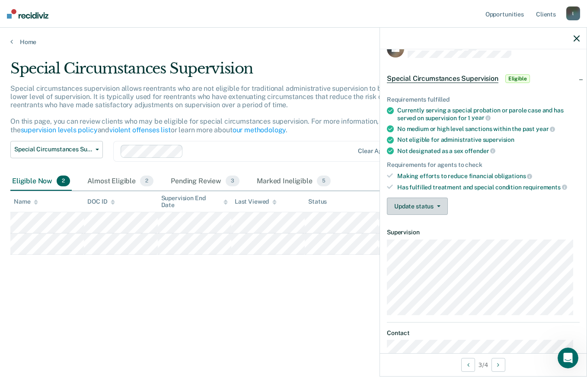
click at [437, 203] on button "Update status" at bounding box center [417, 205] width 61 height 17
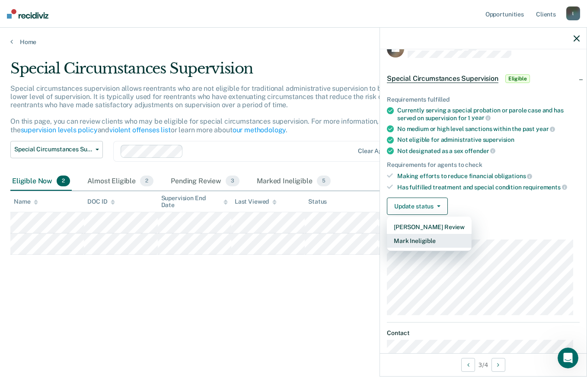
click at [433, 236] on button "Mark Ineligible" at bounding box center [429, 241] width 85 height 14
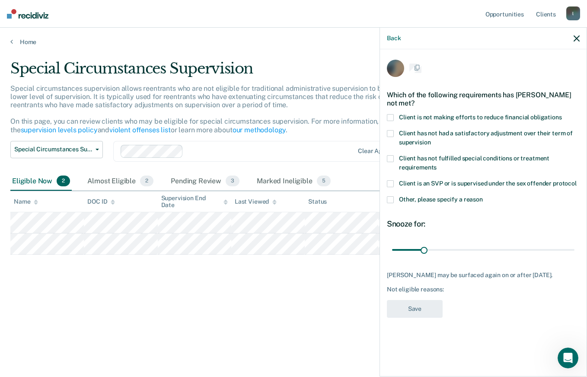
scroll to position [0, 0]
click at [388, 116] on span at bounding box center [390, 118] width 7 height 7
click at [562, 115] on input "Client is not making efforts to reduce financial obligations" at bounding box center [562, 115] width 0 height 0
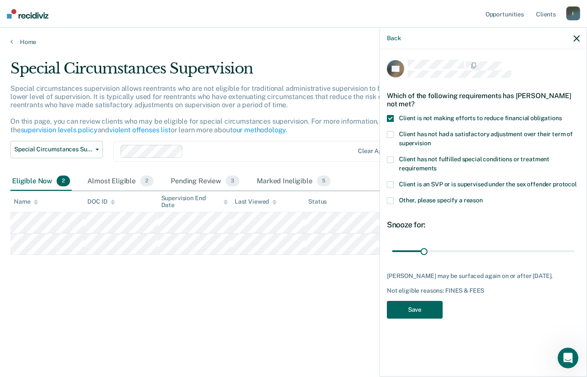
click at [423, 302] on button "Save" at bounding box center [415, 310] width 56 height 18
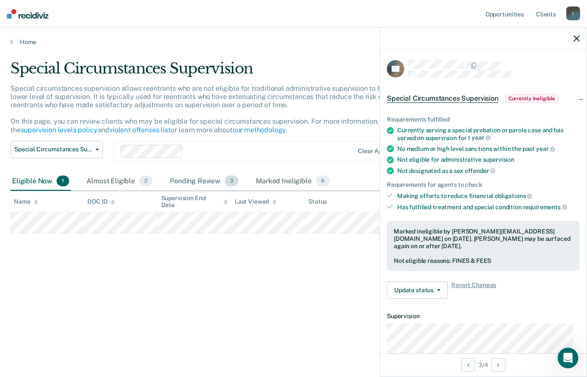
click at [213, 180] on div "Pending Review 3" at bounding box center [204, 181] width 72 height 19
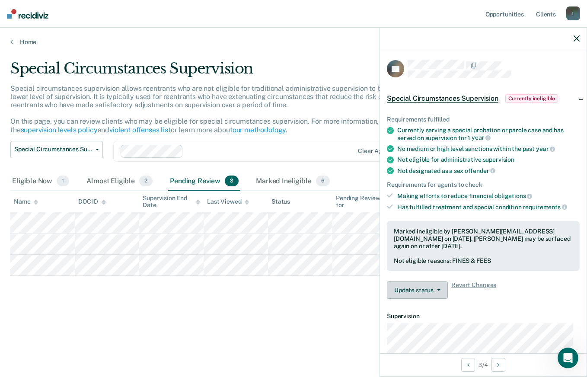
click at [437, 292] on button "Update status" at bounding box center [417, 289] width 61 height 17
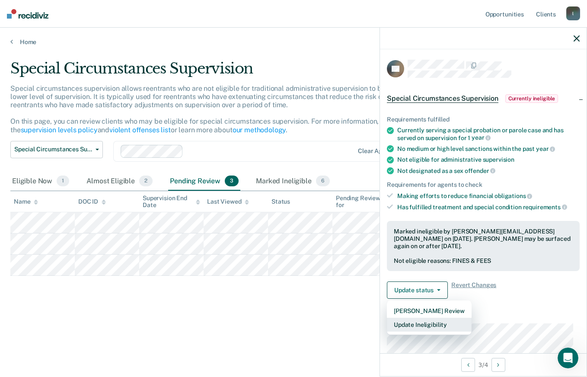
click at [429, 325] on button "Update Ineligibility" at bounding box center [429, 325] width 85 height 14
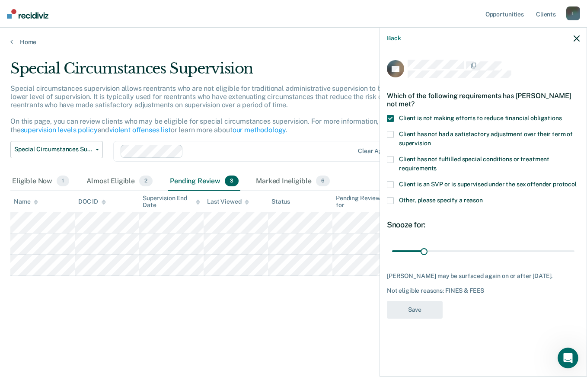
click at [574, 40] on icon "button" at bounding box center [576, 38] width 6 height 6
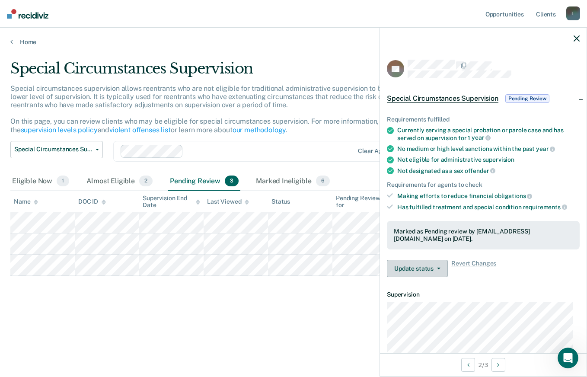
click at [439, 271] on button "Update status" at bounding box center [417, 268] width 61 height 17
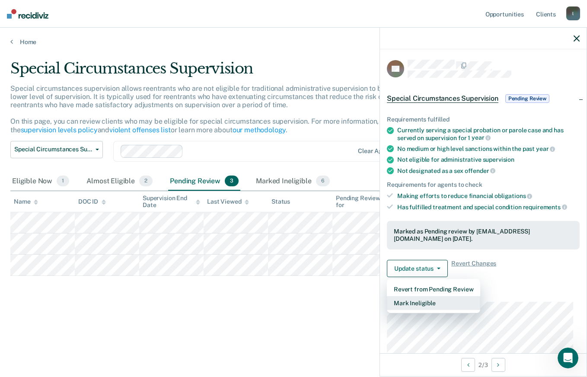
click at [421, 302] on button "Mark Ineligible" at bounding box center [433, 303] width 93 height 14
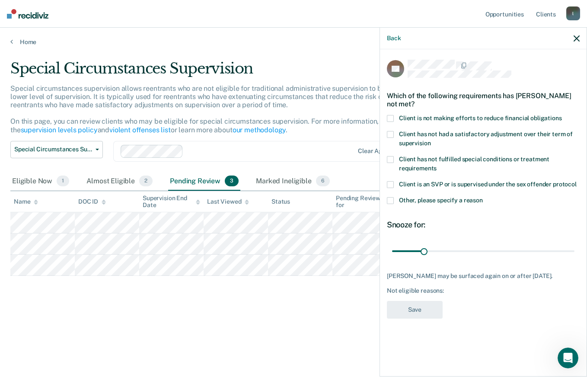
click at [391, 118] on span at bounding box center [390, 118] width 7 height 7
click at [562, 115] on input "Client is not making efforts to reduce financial obligations" at bounding box center [562, 115] width 0 height 0
click at [414, 314] on button "Save" at bounding box center [415, 310] width 56 height 18
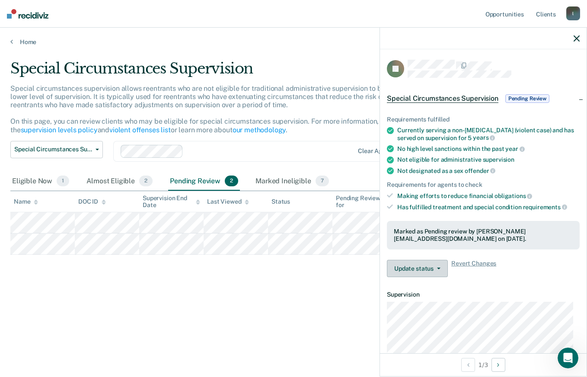
click at [437, 270] on button "Update status" at bounding box center [417, 268] width 61 height 17
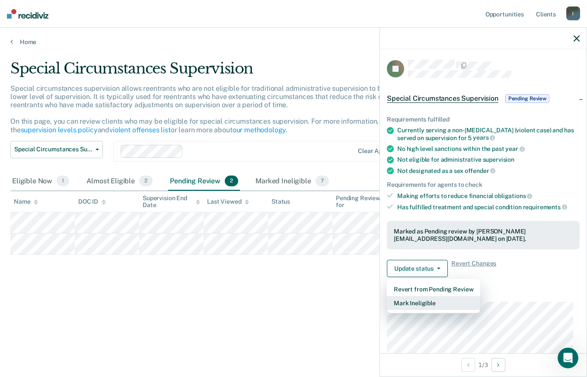
click at [414, 300] on button "Mark Ineligible" at bounding box center [433, 303] width 93 height 14
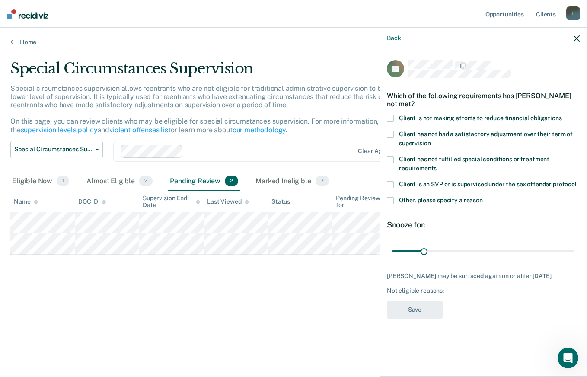
click at [392, 116] on span at bounding box center [390, 118] width 7 height 7
click at [562, 115] on input "Client is not making efforts to reduce financial obligations" at bounding box center [562, 115] width 0 height 0
click at [414, 311] on button "Save" at bounding box center [415, 310] width 56 height 18
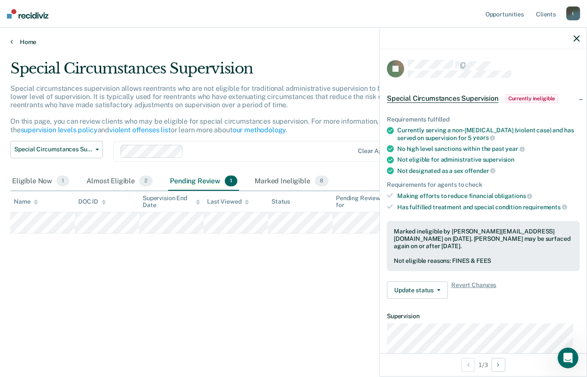
click at [14, 38] on div "Home" at bounding box center [293, 37] width 587 height 18
click at [27, 40] on link "Home" at bounding box center [293, 42] width 566 height 8
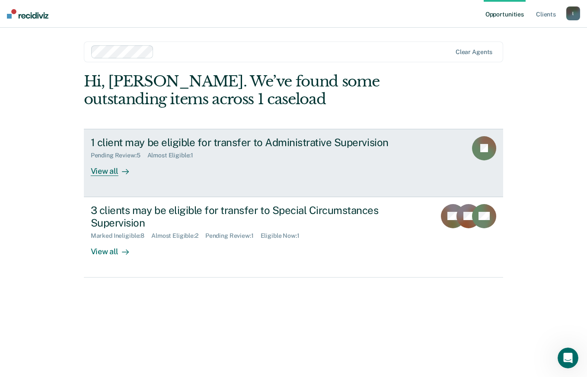
click at [110, 168] on div "View all" at bounding box center [115, 167] width 48 height 17
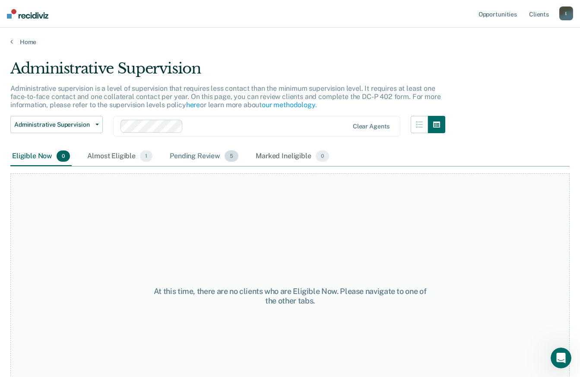
click at [222, 156] on div "Pending Review 5" at bounding box center [204, 156] width 72 height 19
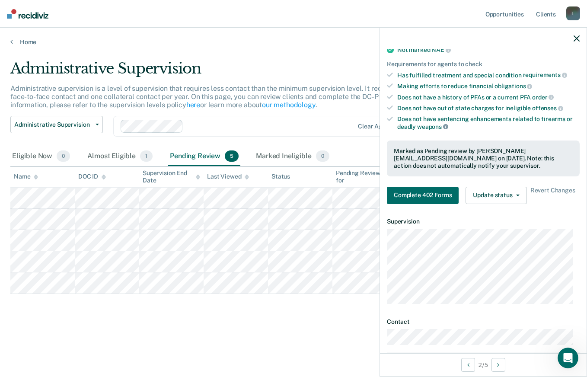
scroll to position [173, 0]
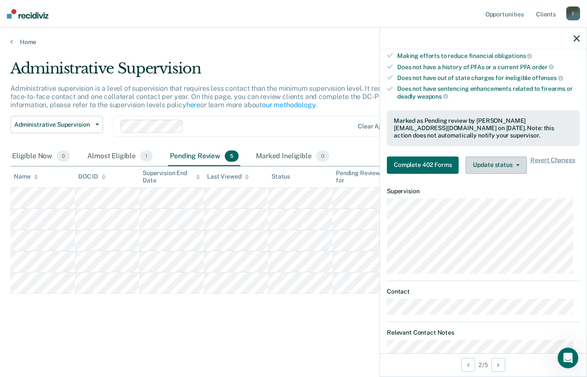
click at [516, 166] on button "Update status" at bounding box center [495, 164] width 61 height 17
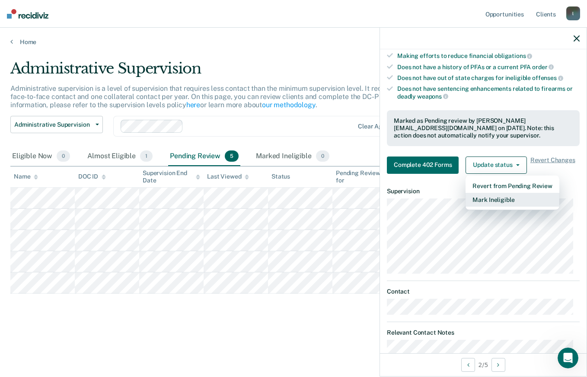
click at [509, 197] on button "Mark Ineligible" at bounding box center [511, 200] width 93 height 14
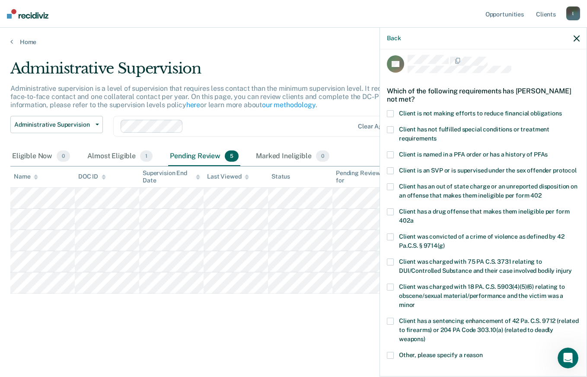
scroll to position [0, 0]
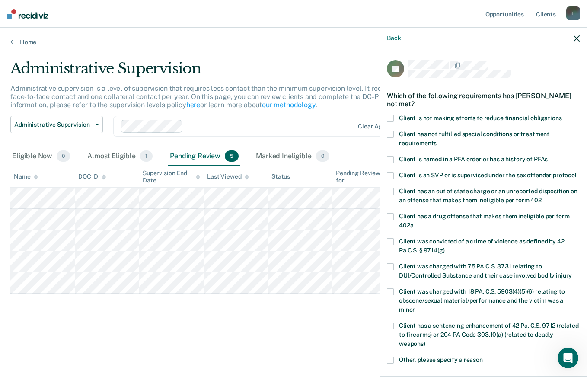
click at [392, 220] on span at bounding box center [390, 216] width 7 height 7
click at [413, 222] on input "Client has a drug offense that makes them ineligible per form 402a" at bounding box center [413, 222] width 0 height 0
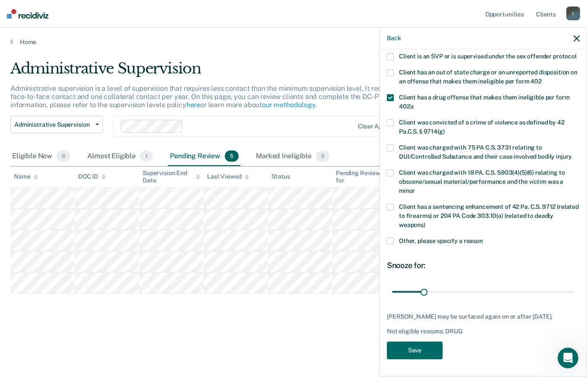
scroll to position [127, 0]
click at [419, 352] on button "Save" at bounding box center [415, 350] width 56 height 18
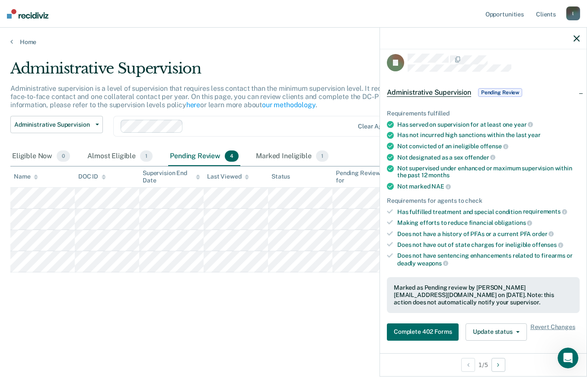
scroll to position [0, 0]
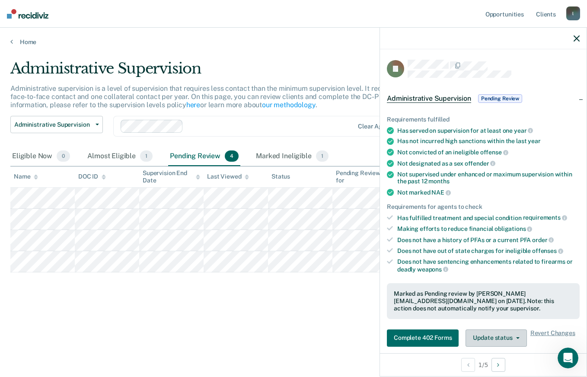
click at [498, 340] on button "Update status" at bounding box center [495, 337] width 61 height 17
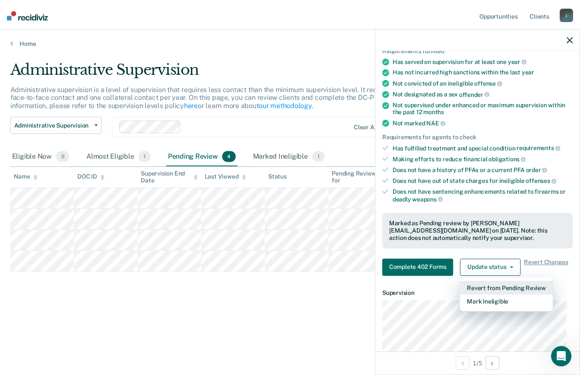
scroll to position [141, 0]
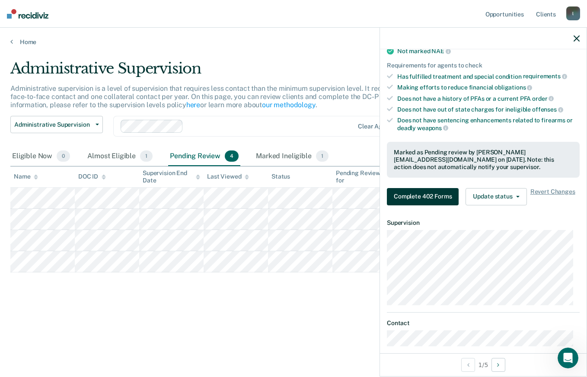
click at [431, 197] on button "Complete 402 Forms" at bounding box center [423, 196] width 72 height 17
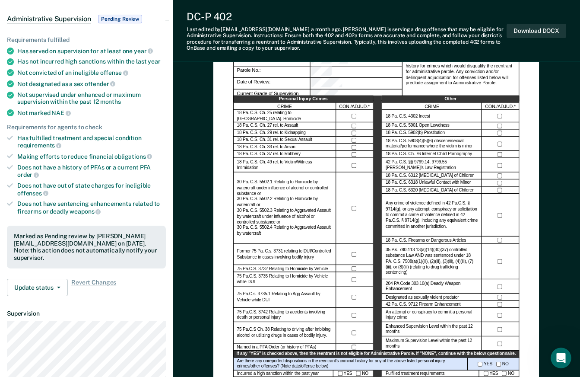
scroll to position [216, 0]
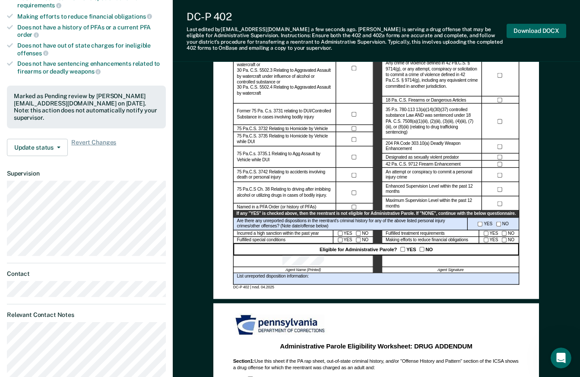
click at [523, 34] on button "Download DOCX" at bounding box center [537, 31] width 60 height 14
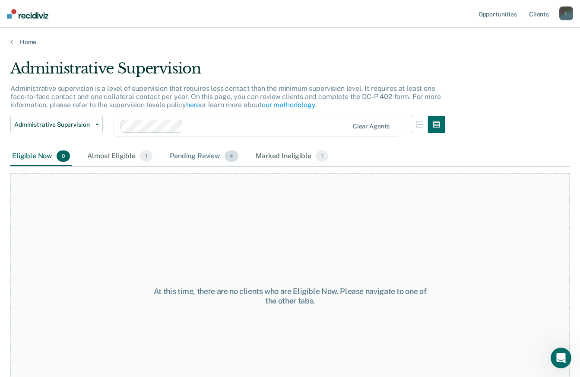
click at [205, 155] on div "Pending Review 4" at bounding box center [204, 156] width 72 height 19
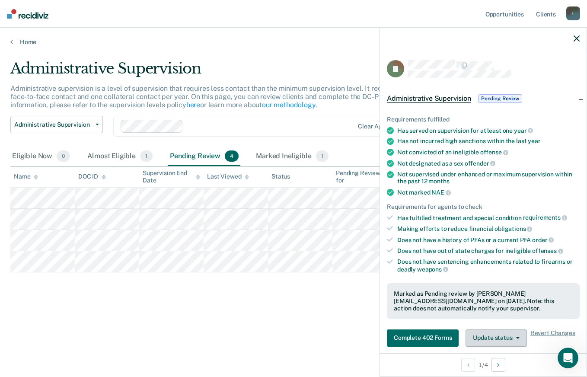
click at [520, 340] on button "Update status" at bounding box center [495, 337] width 61 height 17
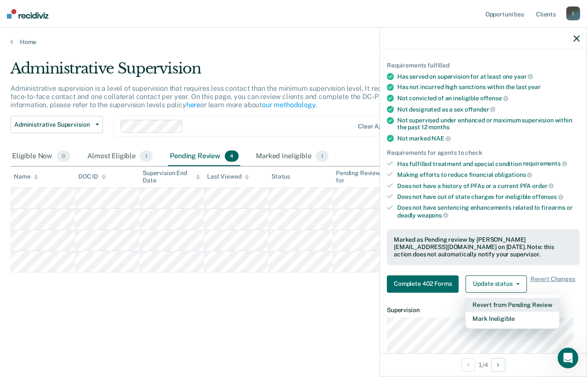
scroll to position [98, 0]
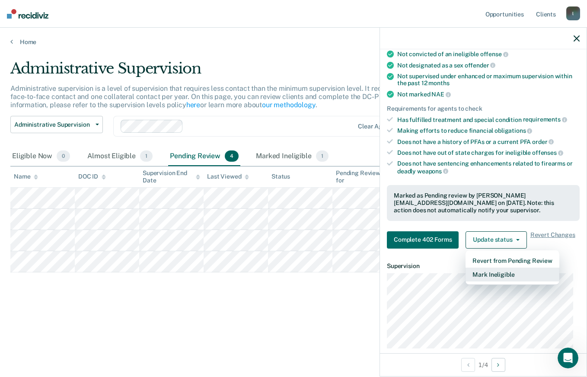
click at [487, 272] on button "Mark Ineligible" at bounding box center [511, 274] width 93 height 14
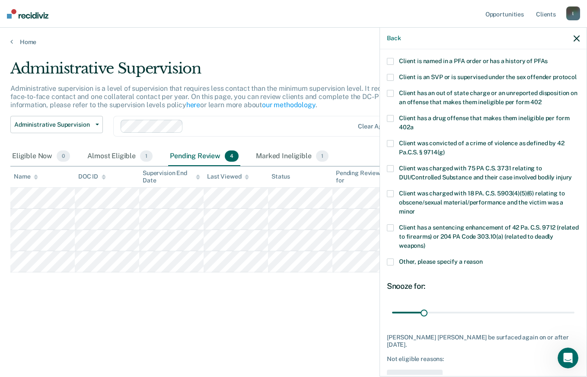
click at [391, 265] on span at bounding box center [390, 261] width 7 height 7
click at [483, 258] on input "Other, please specify a reason" at bounding box center [483, 258] width 0 height 0
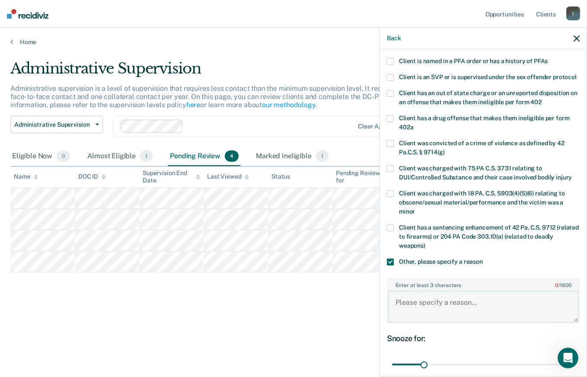
click at [435, 305] on textarea "Enter at least 3 characters 0 / 1600" at bounding box center [483, 306] width 191 height 32
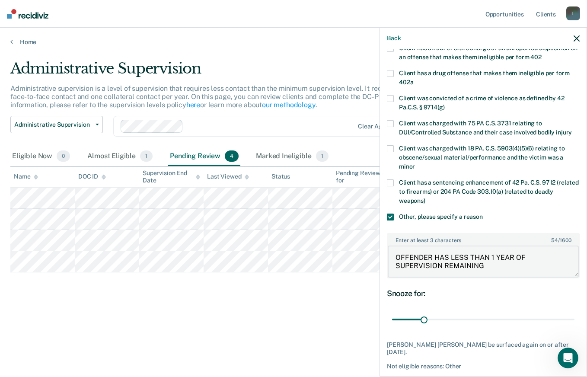
scroll to position [179, 0]
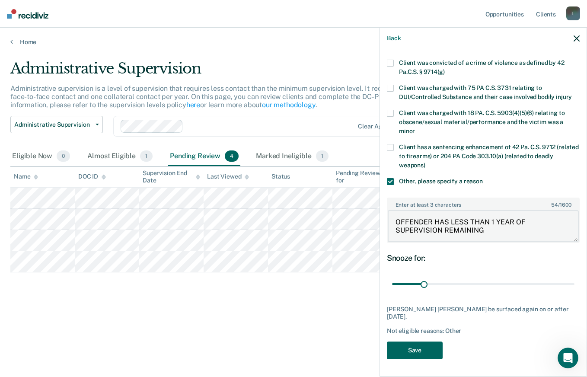
type textarea "OFFENDER HAS LESS THAN 1 YEAR OF SUPERVISION REMAINING"
click at [409, 351] on button "Save" at bounding box center [415, 350] width 56 height 18
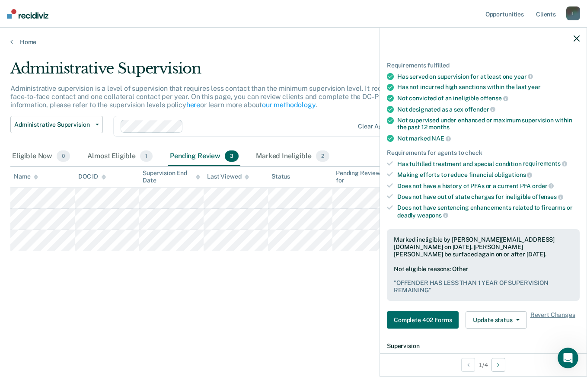
scroll to position [130, 0]
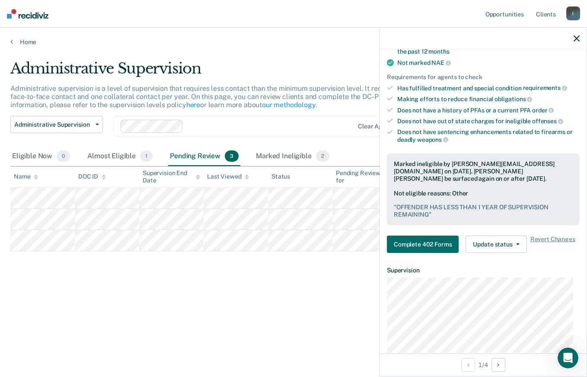
click at [300, 265] on div "Administrative Supervision Administrative supervision is a level of supervision…" at bounding box center [293, 186] width 566 height 252
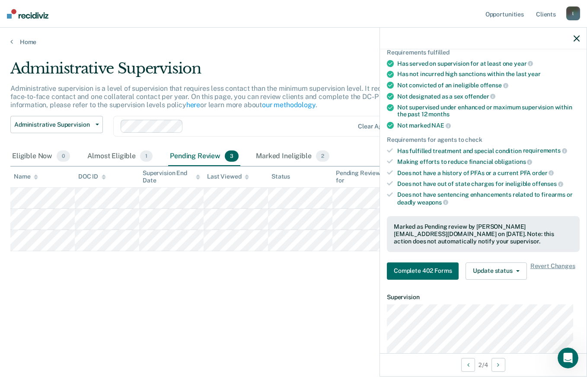
scroll to position [0, 0]
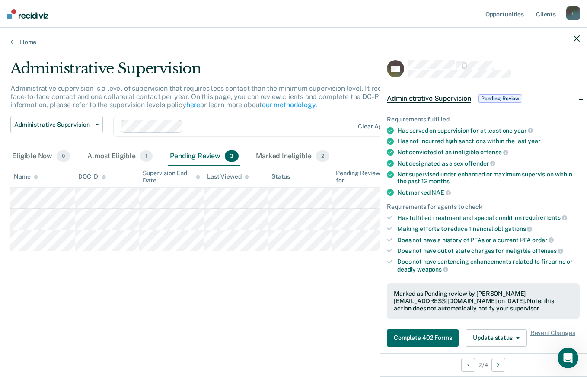
click at [505, 94] on span "Pending Review" at bounding box center [500, 98] width 44 height 9
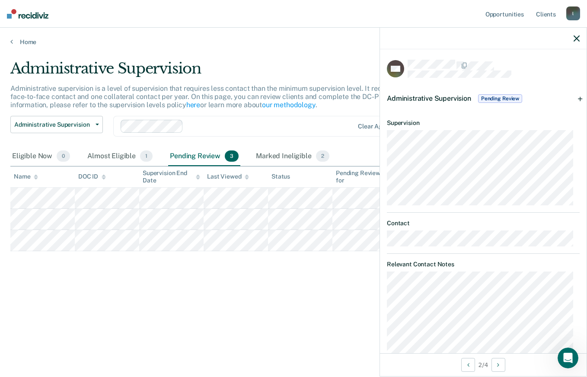
click at [514, 97] on span "Pending Review" at bounding box center [500, 98] width 44 height 9
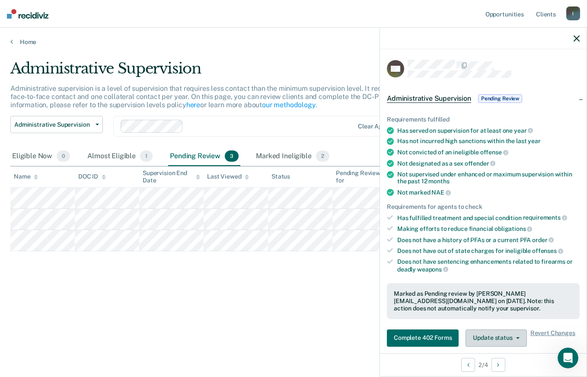
click at [512, 340] on button "Update status" at bounding box center [495, 337] width 61 height 17
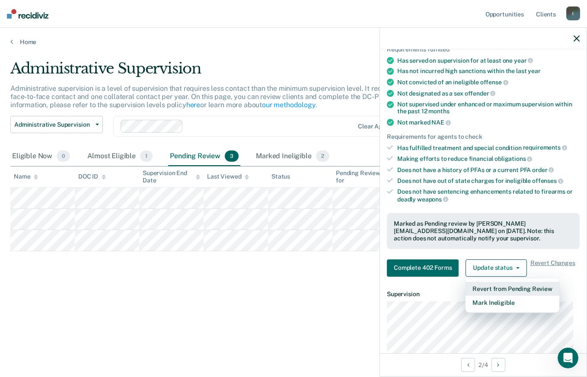
scroll to position [141, 0]
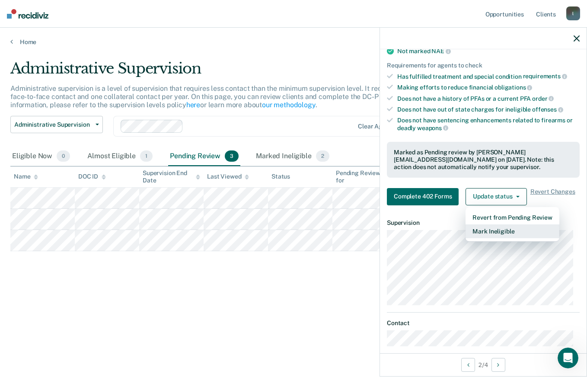
click at [492, 227] on button "Mark Ineligible" at bounding box center [511, 231] width 93 height 14
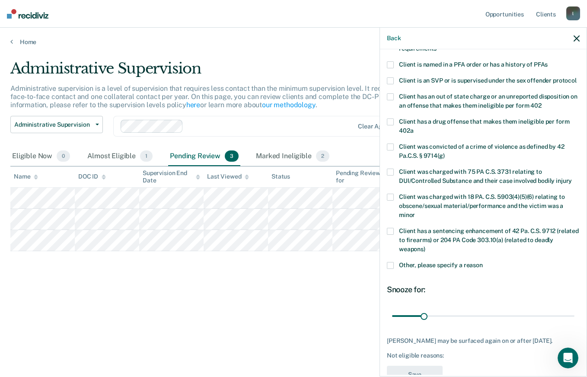
scroll to position [48, 0]
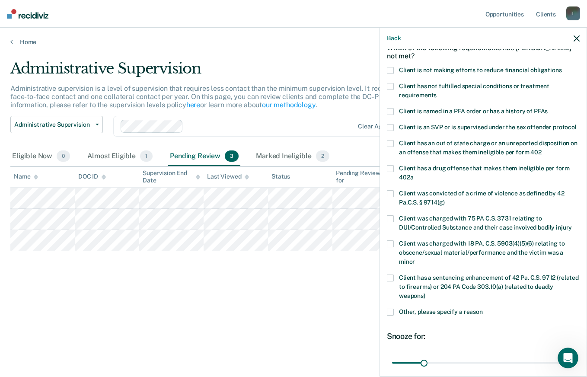
click at [390, 70] on span at bounding box center [390, 70] width 7 height 7
click at [562, 67] on input "Client is not making efforts to reduce financial obligations" at bounding box center [562, 67] width 0 height 0
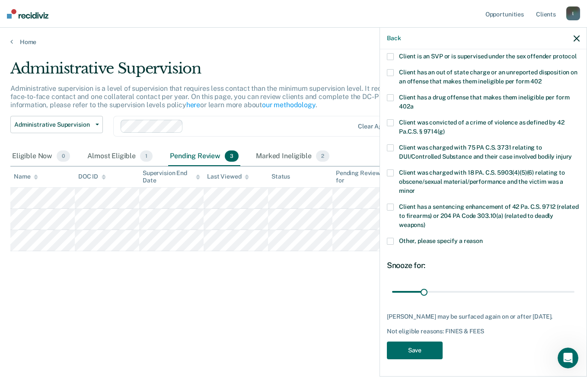
scroll to position [134, 0]
click at [419, 343] on button "Save" at bounding box center [415, 350] width 56 height 18
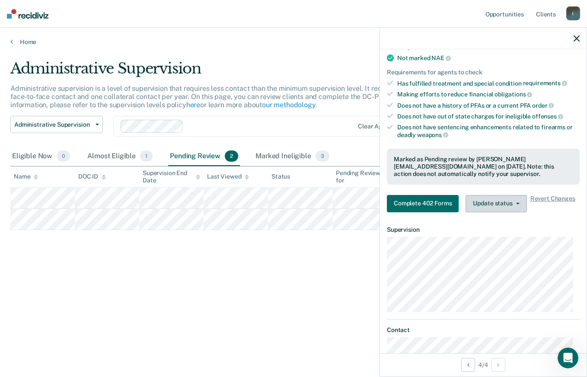
click at [514, 200] on button "Update status" at bounding box center [495, 203] width 61 height 17
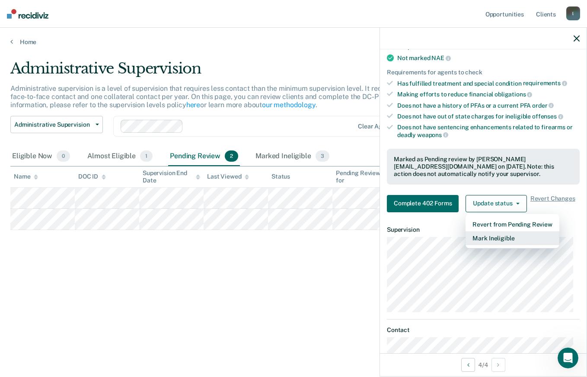
click at [503, 234] on button "Mark Ineligible" at bounding box center [511, 238] width 93 height 14
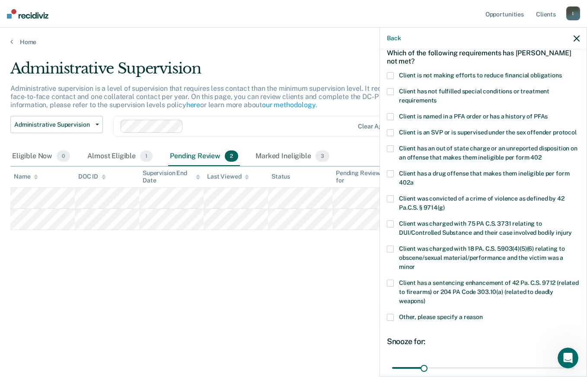
scroll to position [41, 0]
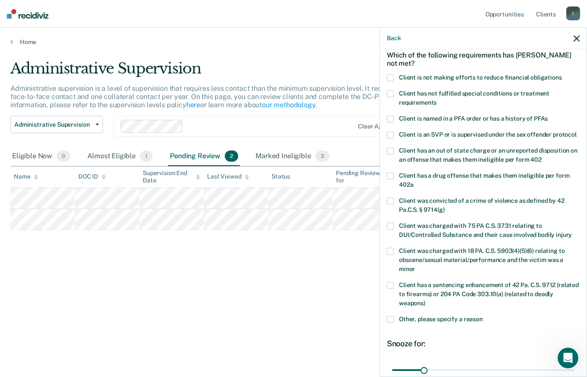
click at [391, 74] on span at bounding box center [390, 77] width 7 height 7
click at [562, 74] on input "Client is not making efforts to reduce financial obligations" at bounding box center [562, 74] width 0 height 0
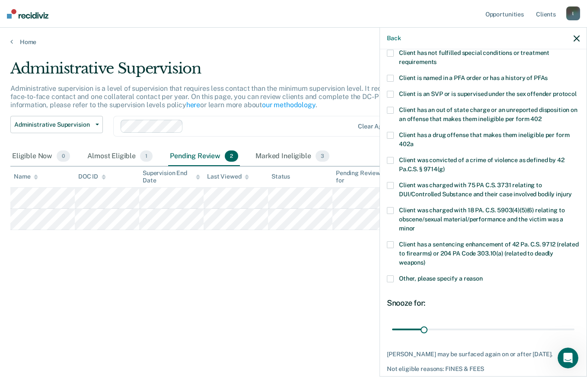
scroll to position [127, 0]
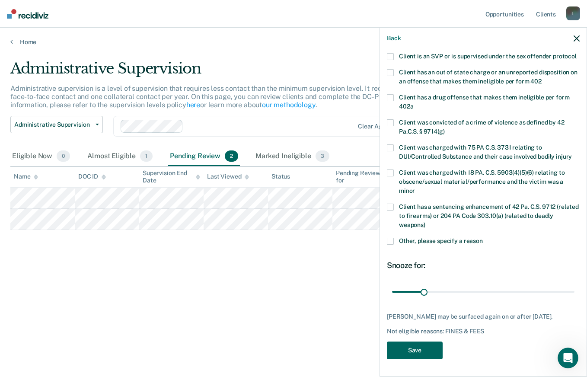
click at [425, 345] on button "Save" at bounding box center [415, 350] width 56 height 18
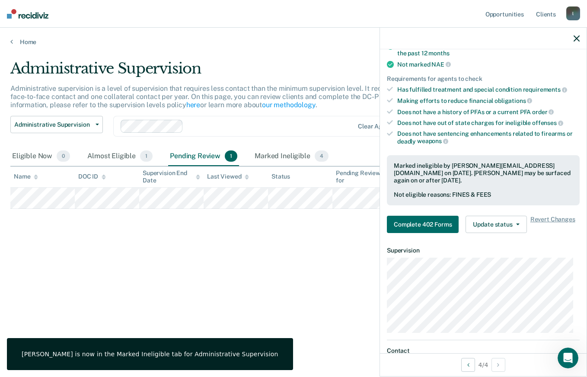
click at [275, 242] on div "Administrative Supervision Administrative supervision is a level of supervision…" at bounding box center [293, 186] width 566 height 252
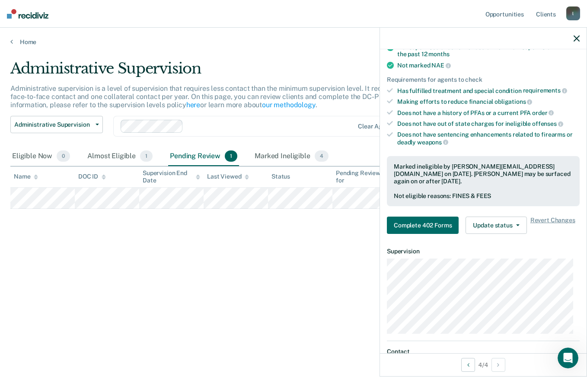
click at [578, 36] on icon "button" at bounding box center [576, 38] width 6 height 6
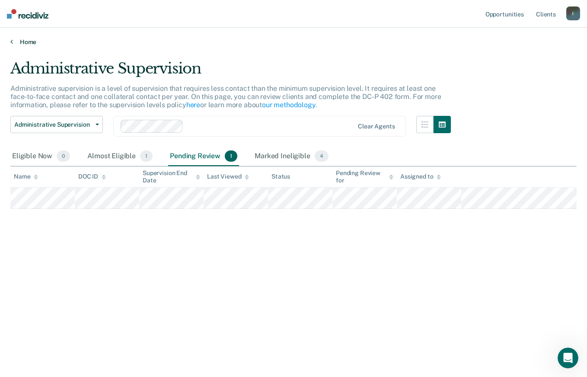
click at [22, 42] on link "Home" at bounding box center [293, 42] width 566 height 8
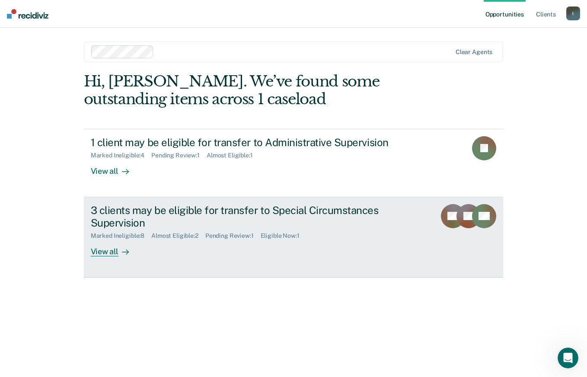
click at [112, 250] on div "View all" at bounding box center [115, 247] width 48 height 17
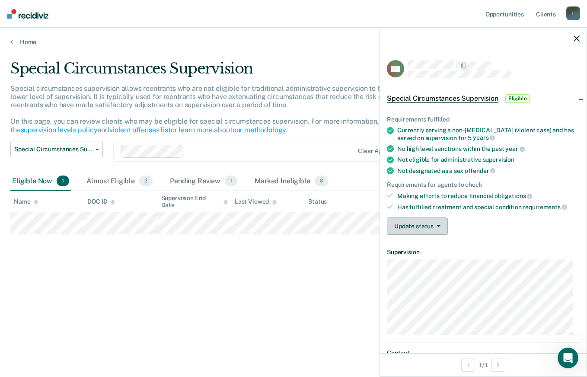
click at [442, 229] on button "Update status" at bounding box center [417, 225] width 61 height 17
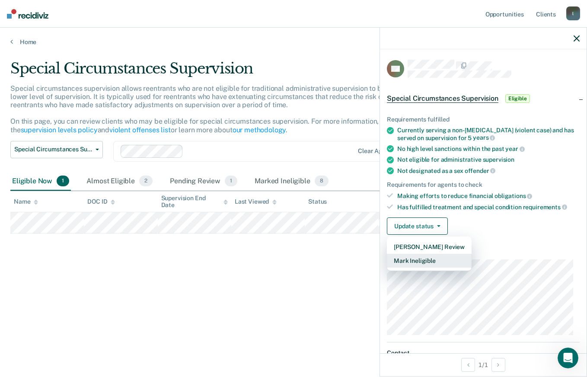
click at [423, 259] on button "Mark Ineligible" at bounding box center [429, 261] width 85 height 14
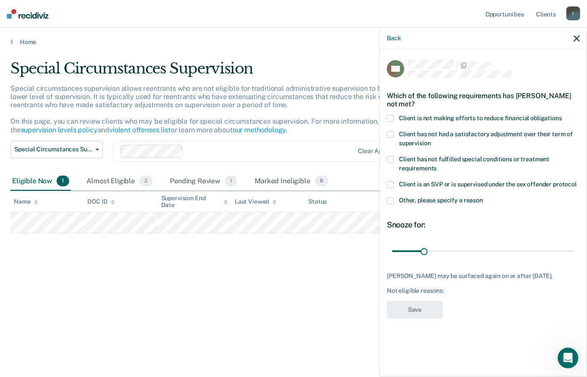
click at [391, 119] on span at bounding box center [390, 118] width 7 height 7
click at [562, 115] on input "Client is not making efforts to reduce financial obligations" at bounding box center [562, 115] width 0 height 0
click at [414, 305] on button "Save" at bounding box center [415, 310] width 56 height 18
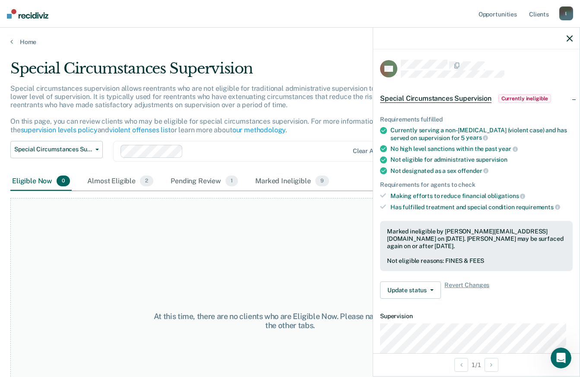
click at [568, 41] on icon "button" at bounding box center [570, 38] width 6 height 6
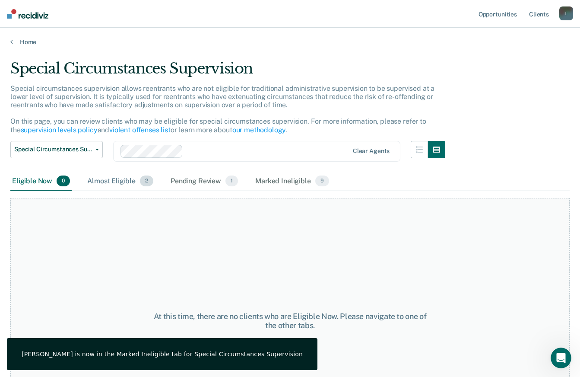
click at [122, 179] on div "Almost Eligible 2" at bounding box center [121, 181] width 70 height 19
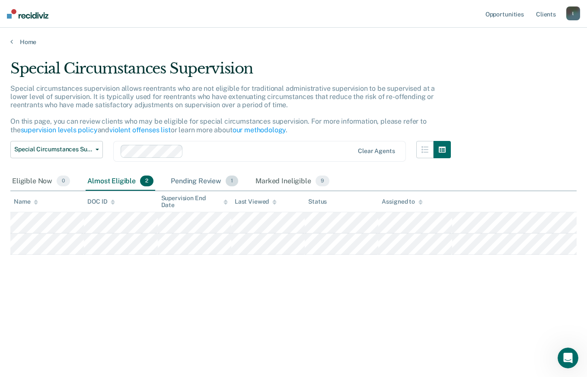
click at [216, 181] on div "Pending Review 1" at bounding box center [204, 181] width 71 height 19
